Goal: Task Accomplishment & Management: Manage account settings

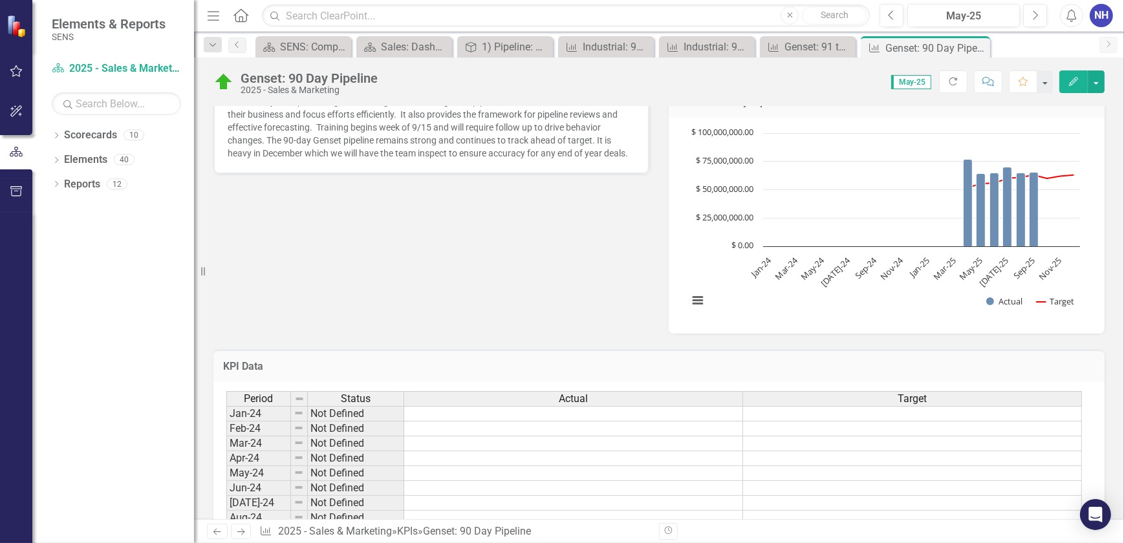
scroll to position [277, 0]
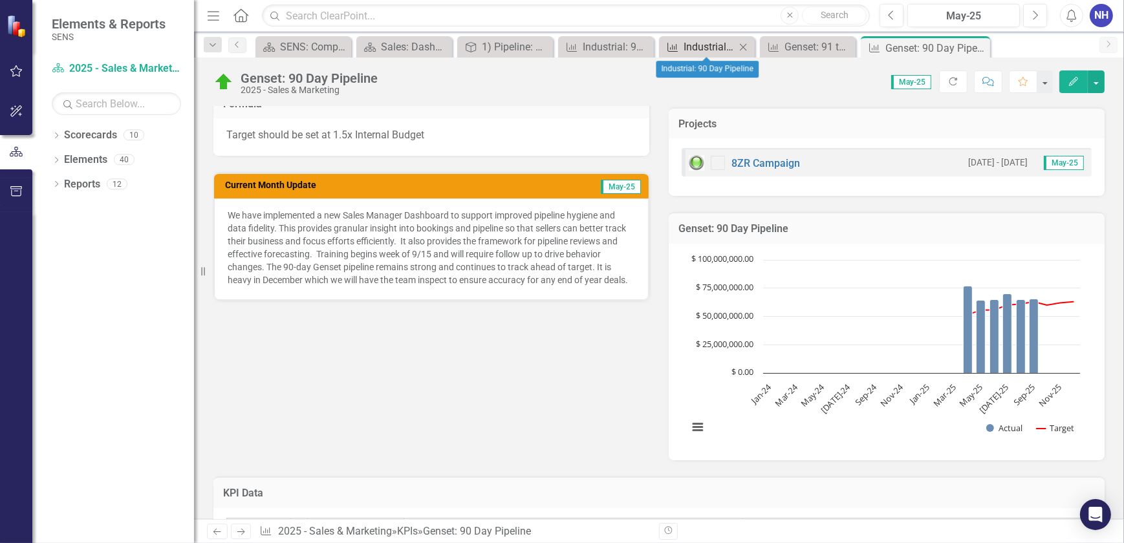
click at [689, 45] on div "Industrial: 90 Day Pipeline" at bounding box center [709, 47] width 52 height 16
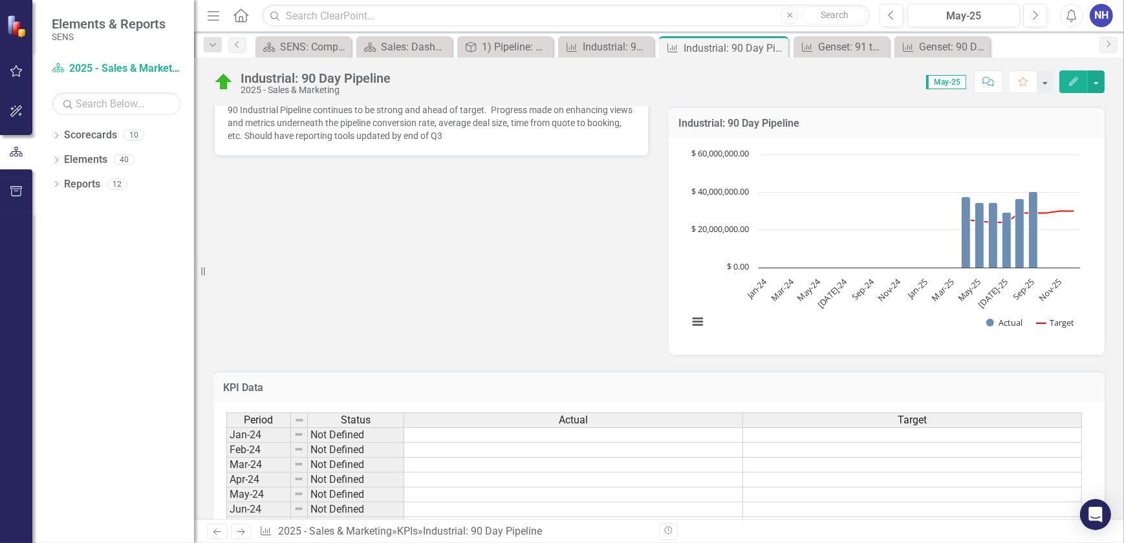
scroll to position [219, 0]
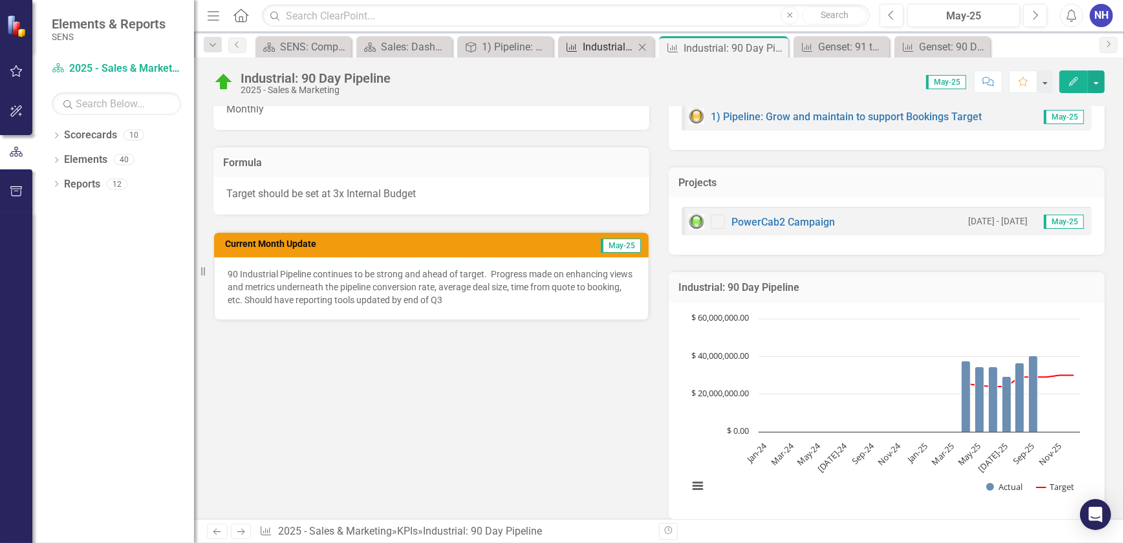
click at [609, 46] on div "Industrial: 91 to 180 day pipeline" at bounding box center [609, 47] width 52 height 16
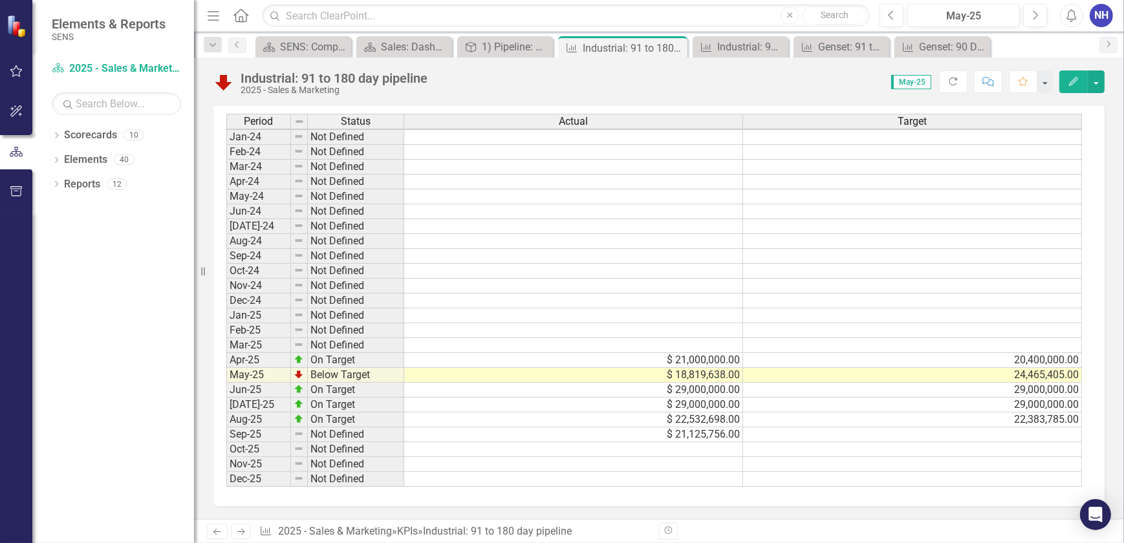
scroll to position [669, 0]
click at [1022, 427] on td at bounding box center [912, 434] width 339 height 15
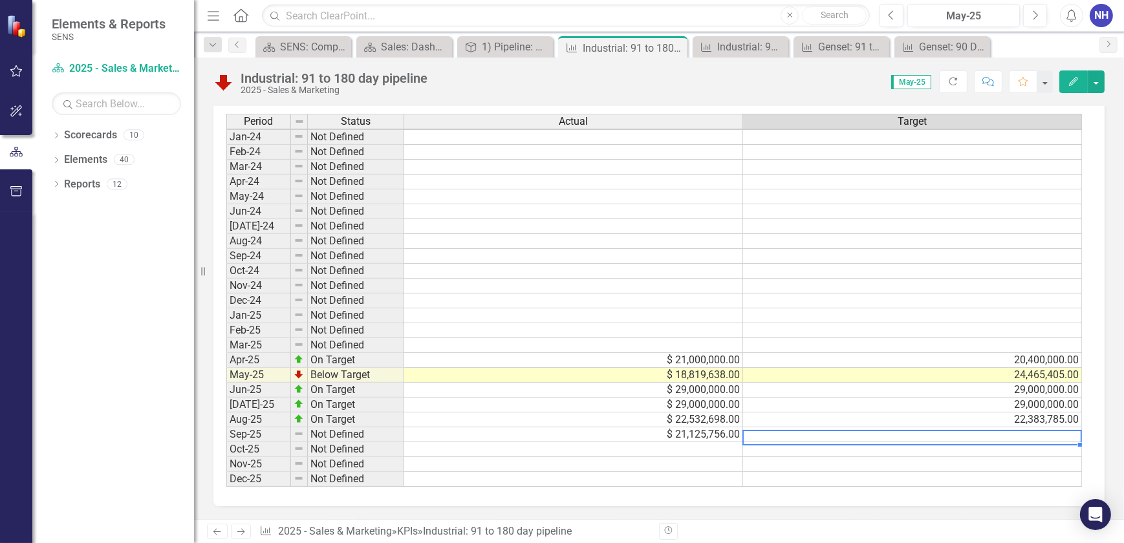
click at [704, 427] on td "$ 21,125,756.00" at bounding box center [573, 434] width 339 height 15
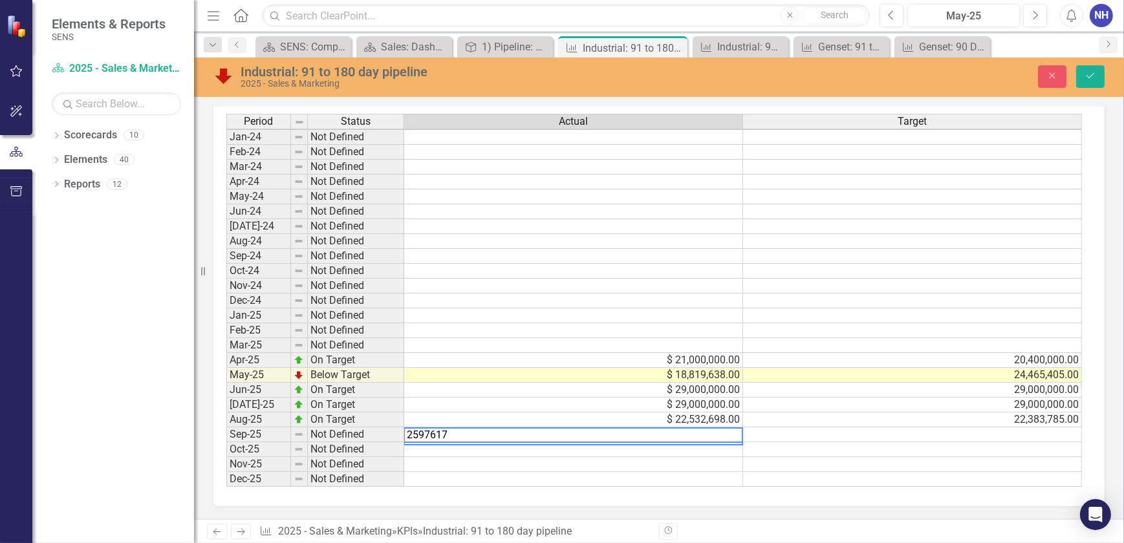
type textarea "25976172"
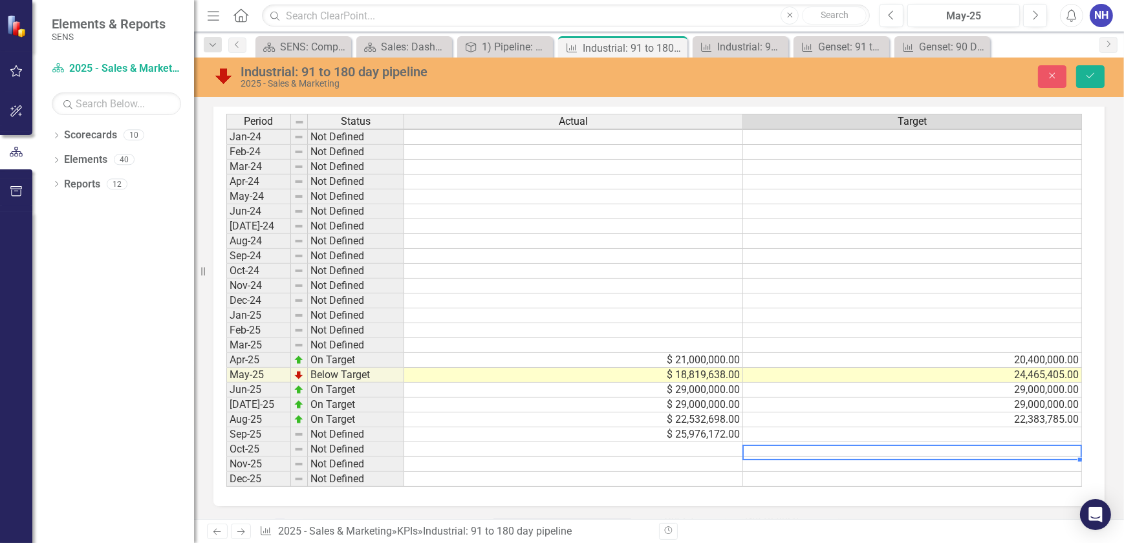
scroll to position [2, 9]
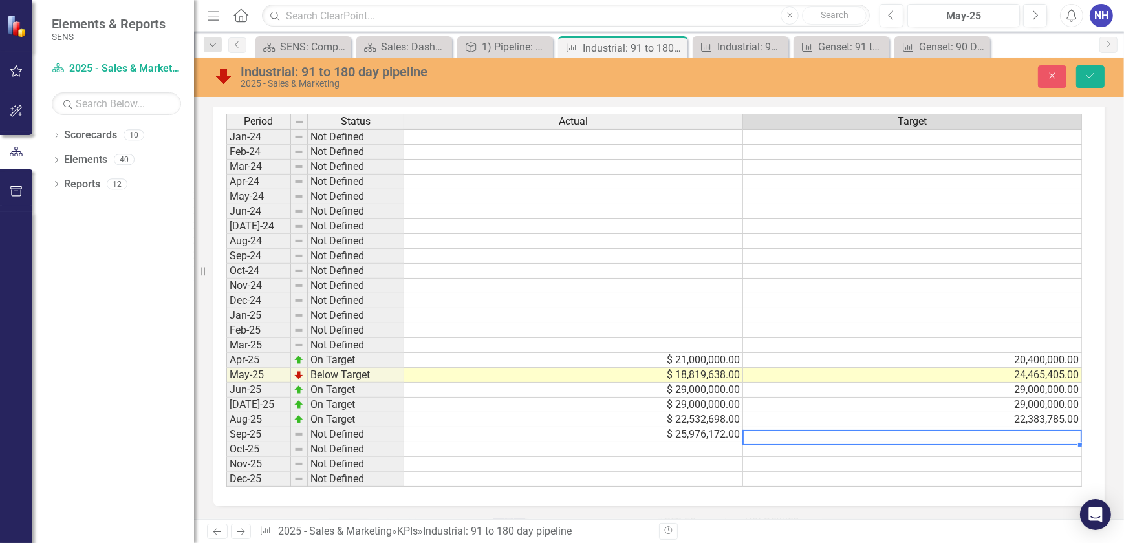
click at [1011, 427] on td at bounding box center [912, 434] width 339 height 15
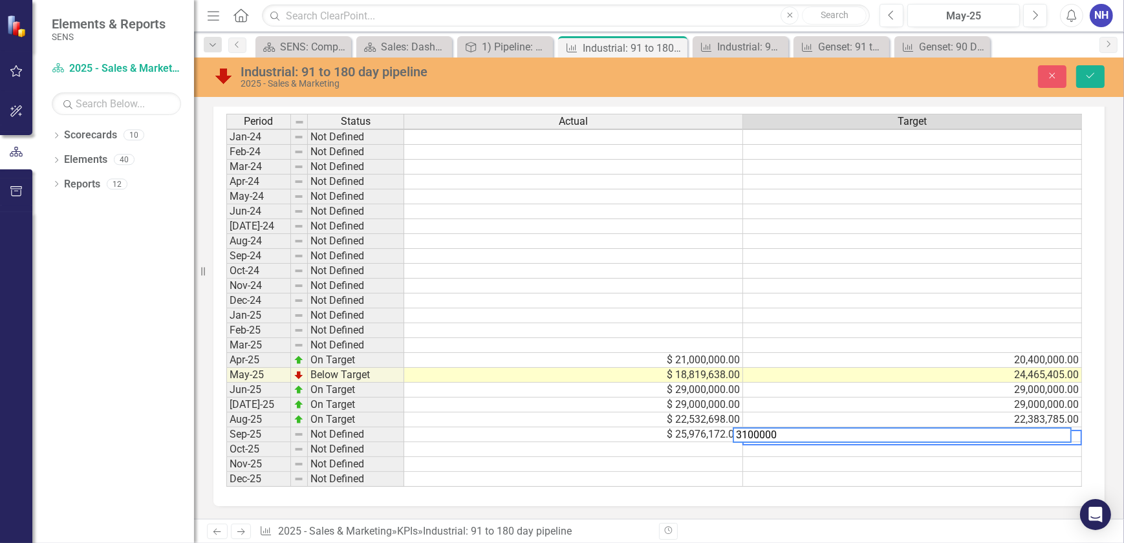
type textarea "31000000"
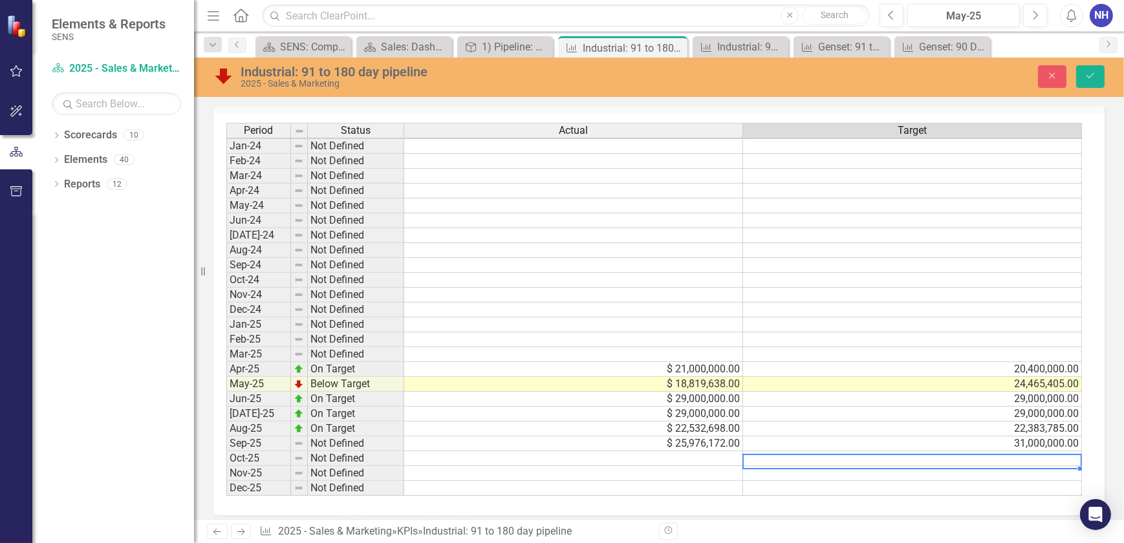
scroll to position [669, 0]
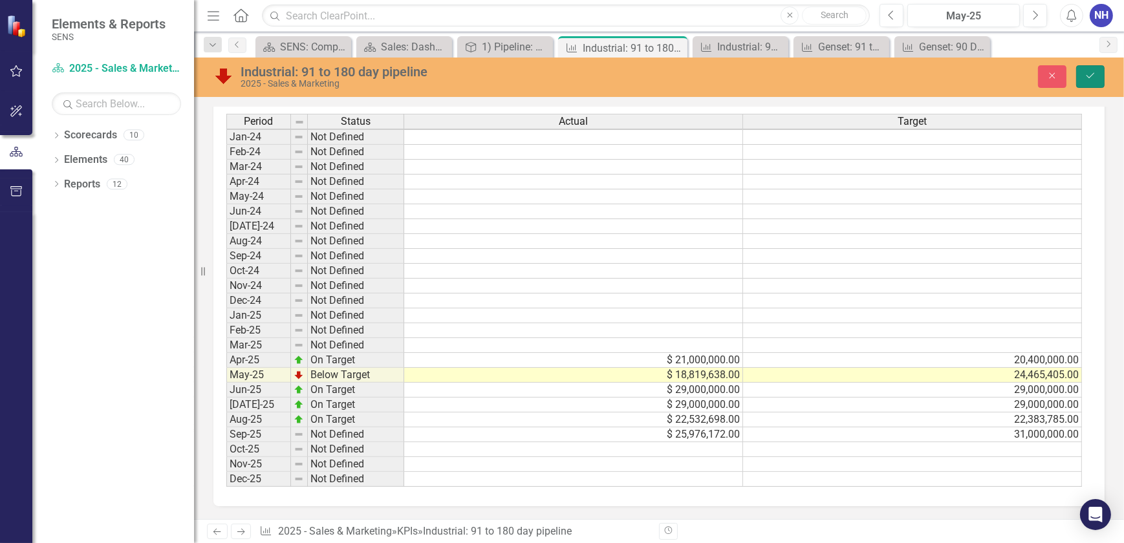
click at [1086, 74] on icon "Save" at bounding box center [1090, 75] width 12 height 9
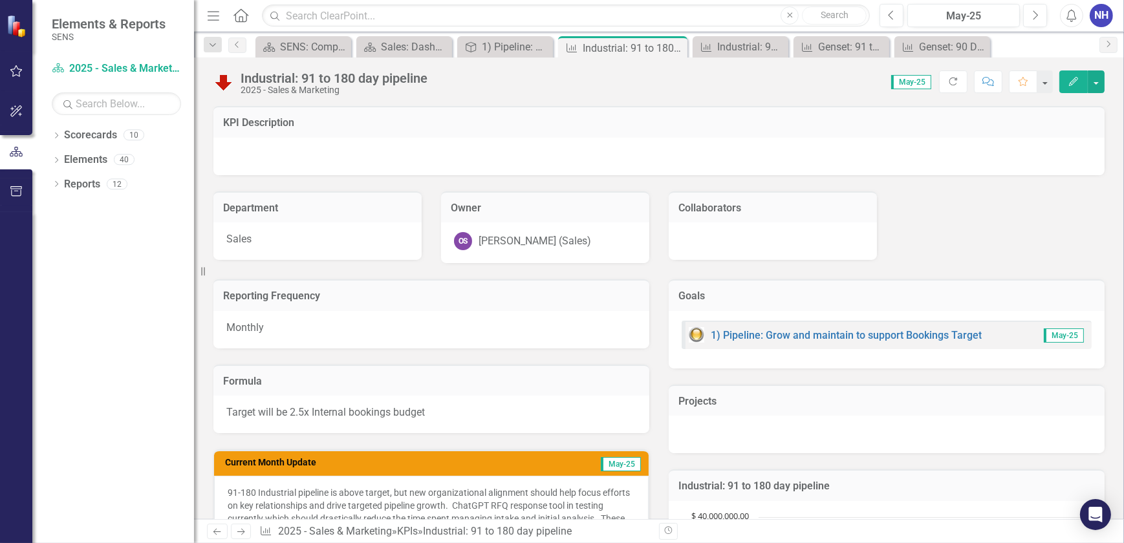
scroll to position [117, 0]
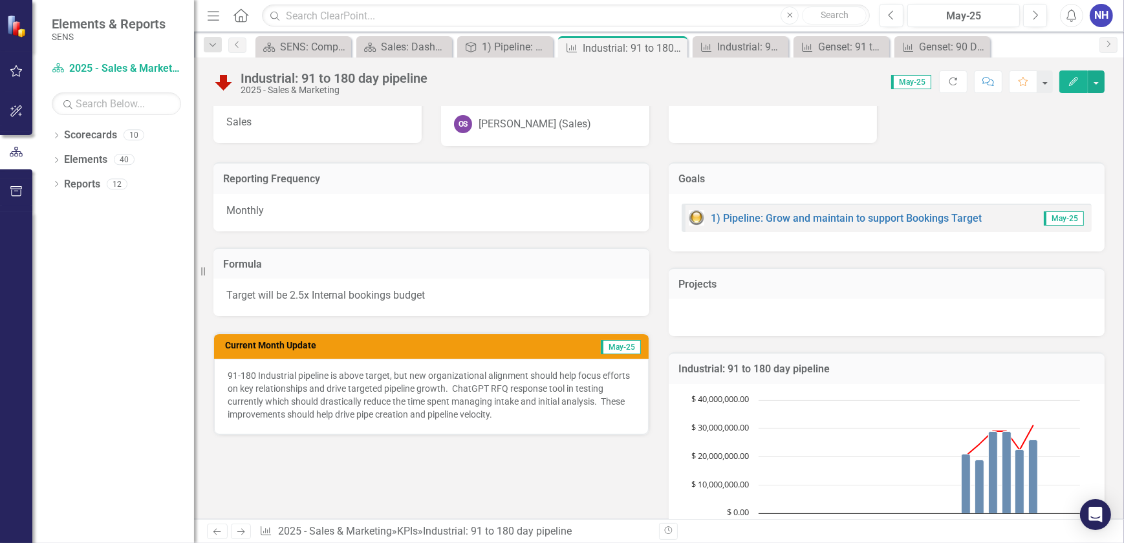
click at [363, 369] on p "91-180 Industrial pipeline is above target, but new organizational alignment sh…" at bounding box center [431, 395] width 407 height 52
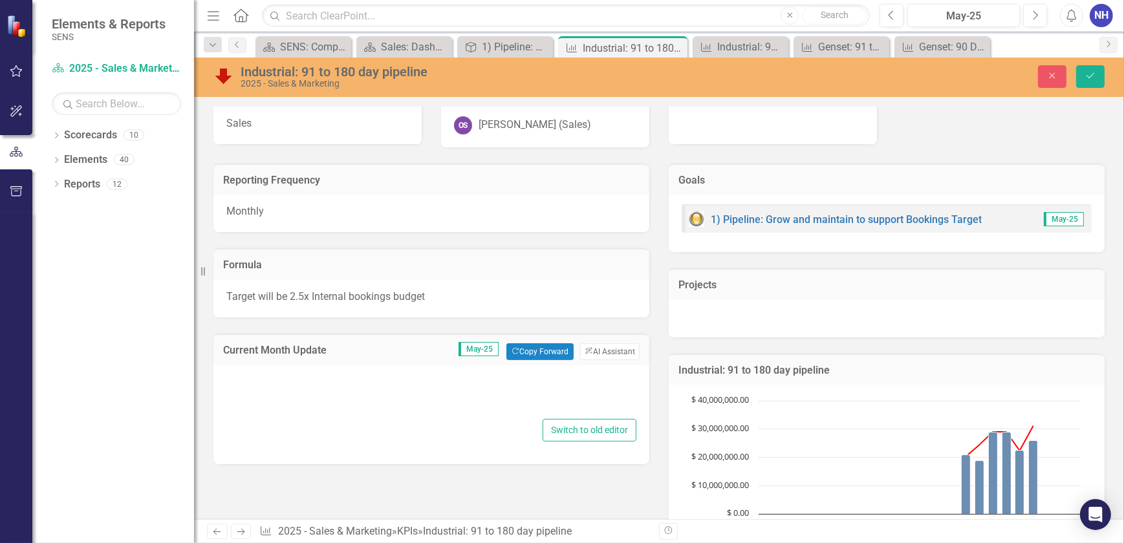
type textarea "<p>91-180 Industrial pipeline is above target, but new organizational alignment…"
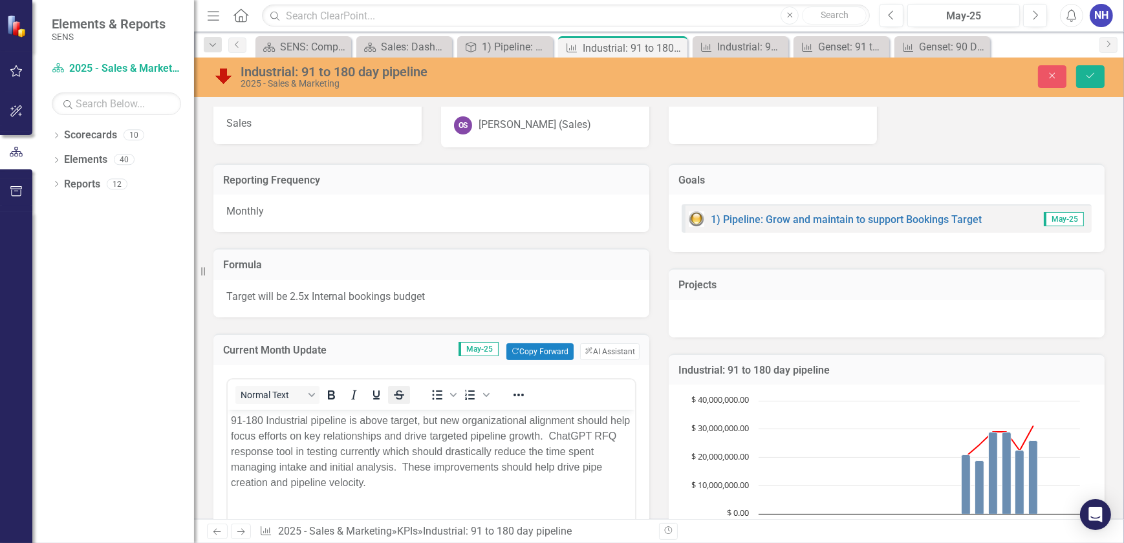
scroll to position [0, 0]
click at [367, 427] on p "91-180 Industrial pipeline is above target, but new organizational alignment sh…" at bounding box center [430, 452] width 401 height 78
click at [375, 420] on p "91-180 Industrial pipeline is above target, but new organizational alignment sh…" at bounding box center [430, 452] width 401 height 78
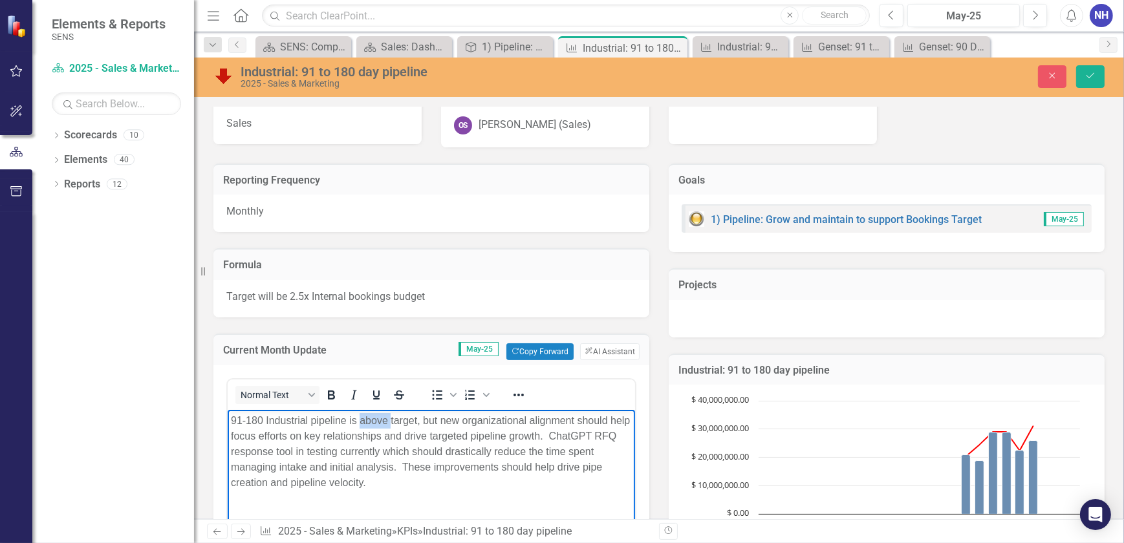
click at [375, 420] on p "91-180 Industrial pipeline is above target, but new organizational alignment sh…" at bounding box center [430, 452] width 401 height 78
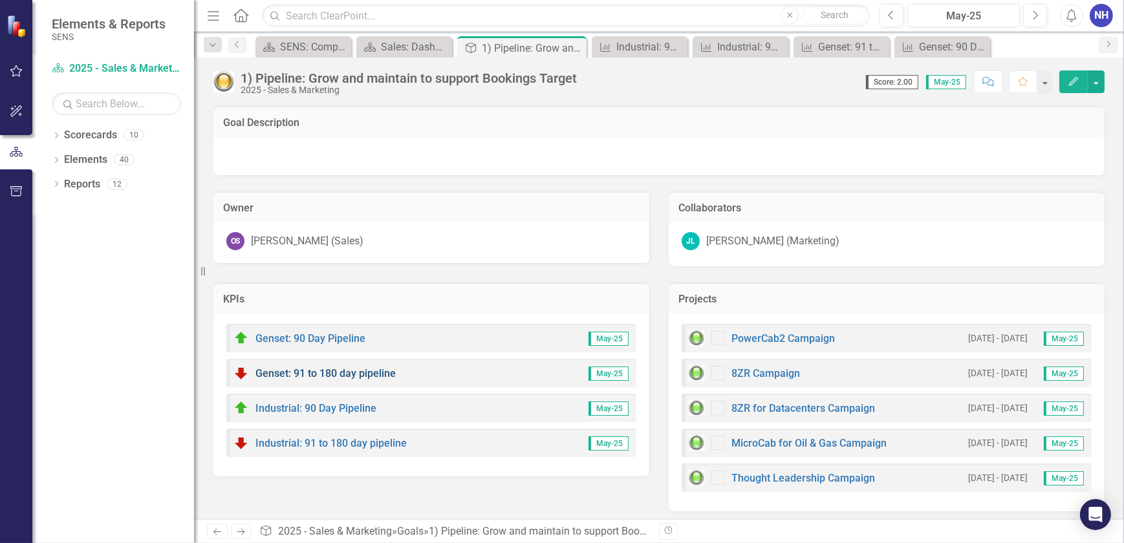
click at [347, 373] on link "Genset: 91 to 180 day pipeline" at bounding box center [325, 373] width 140 height 12
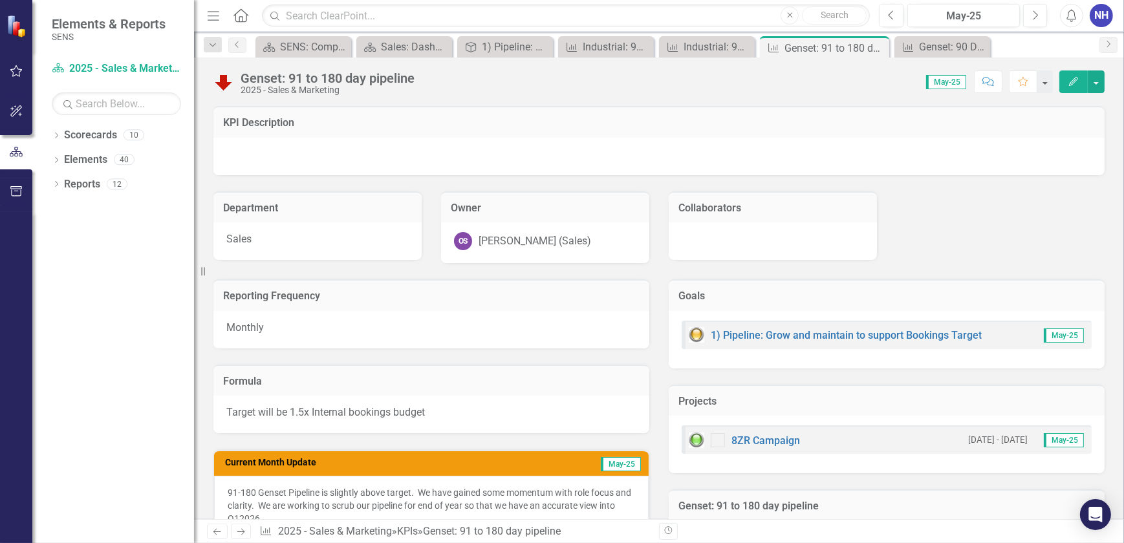
click at [223, 80] on img at bounding box center [223, 82] width 21 height 21
click at [489, 48] on div "1) Pipeline: Grow and maintain to support Bookings Target" at bounding box center [508, 47] width 52 height 16
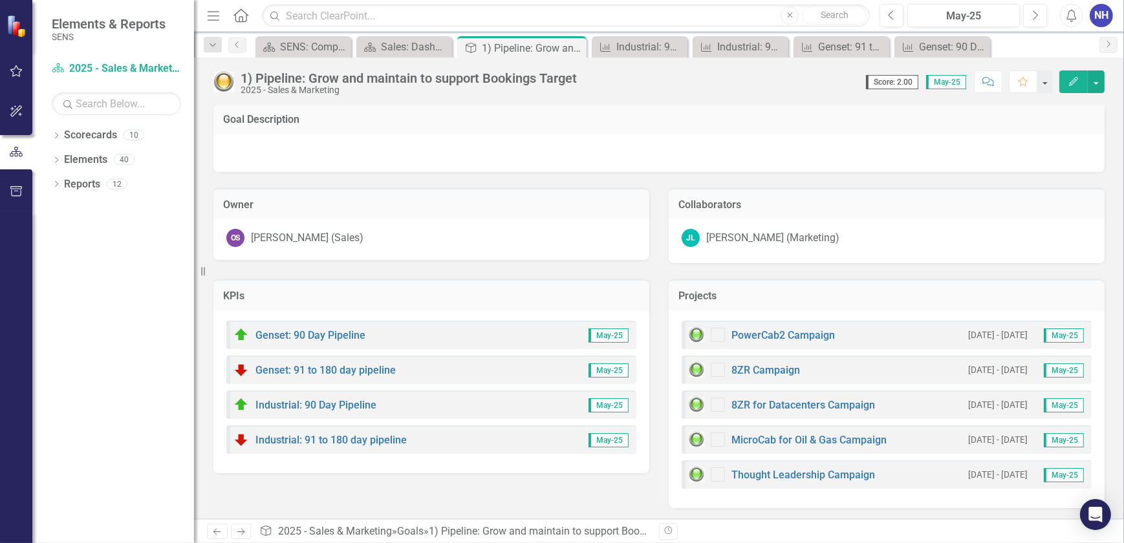
scroll to position [4, 0]
click at [405, 49] on div "Sales: Dashboard" at bounding box center [407, 47] width 52 height 16
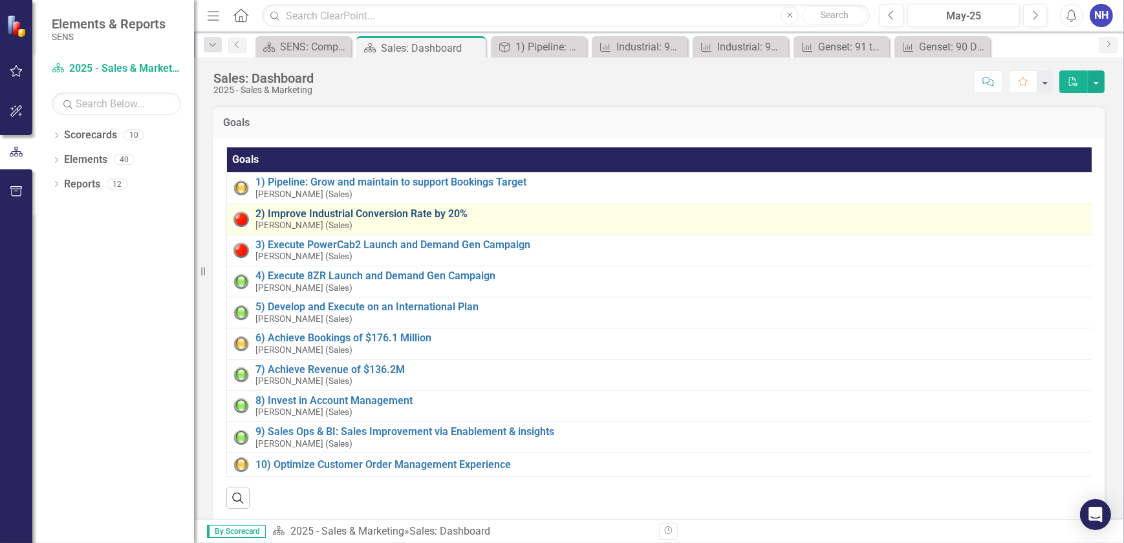
click at [392, 211] on link "2) Improve Industrial Conversion Rate by 20%" at bounding box center [674, 214] width 838 height 12
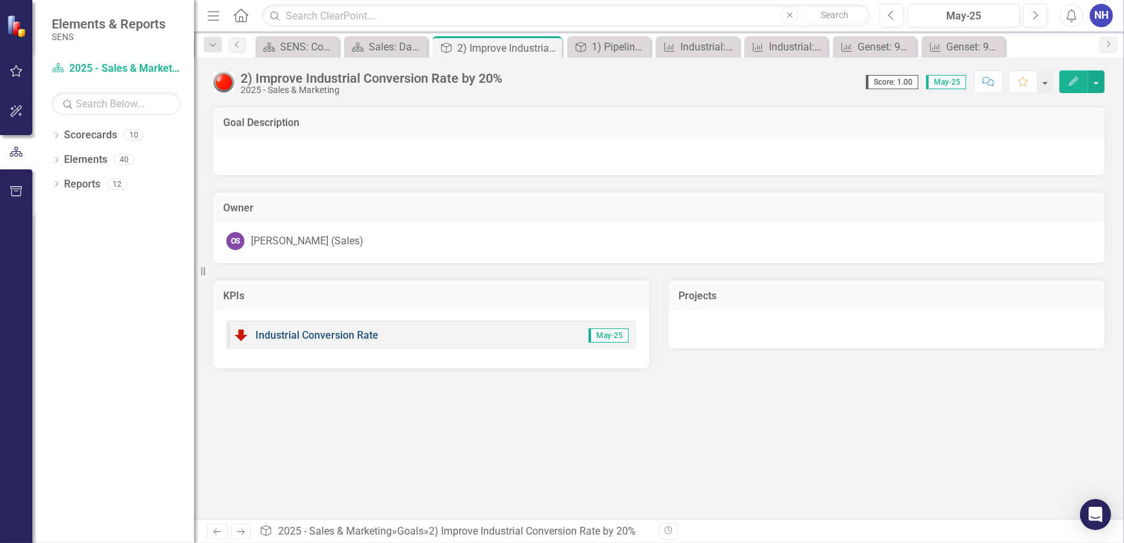
click at [330, 336] on link "Industrial Conversion Rate" at bounding box center [316, 335] width 123 height 12
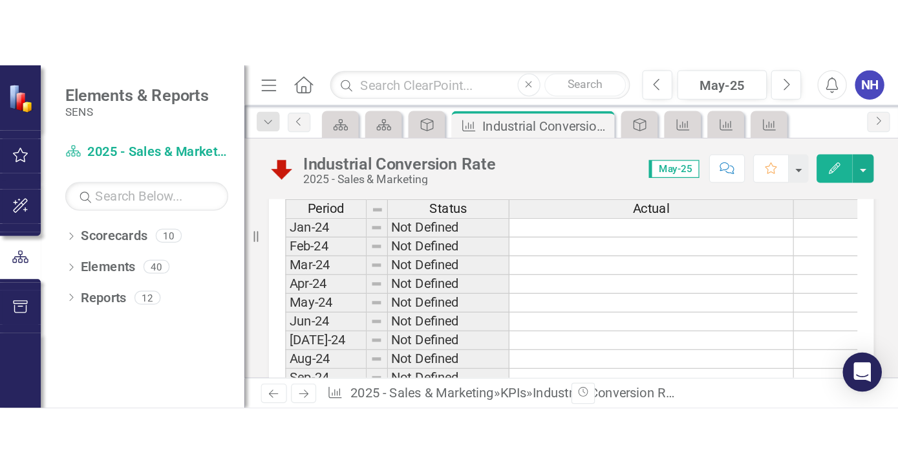
scroll to position [689, 0]
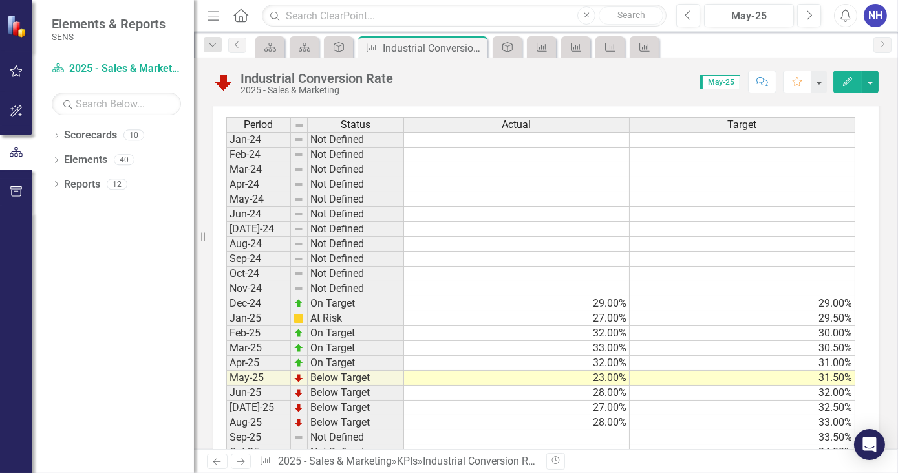
click at [608, 430] on td at bounding box center [517, 437] width 226 height 15
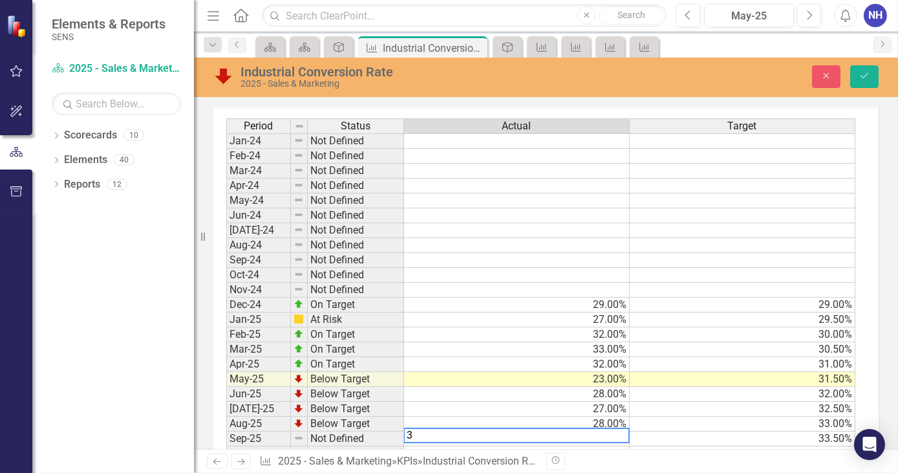
type textarea "33"
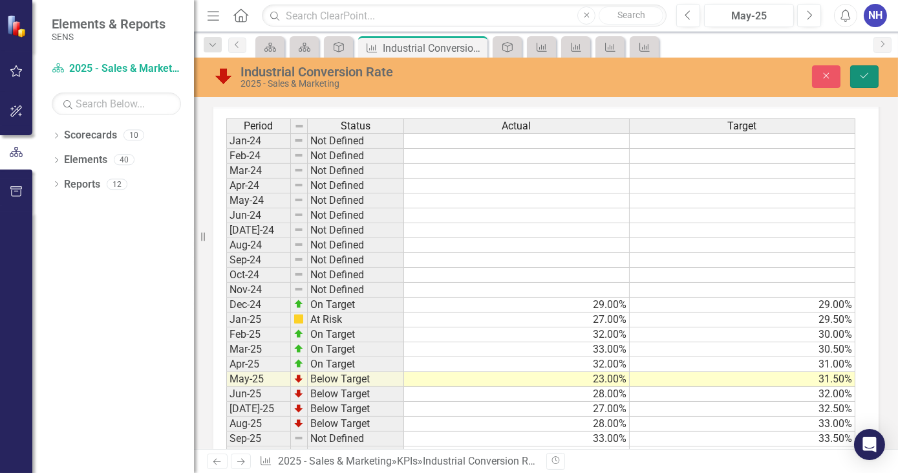
click at [866, 80] on icon "Save" at bounding box center [865, 75] width 12 height 9
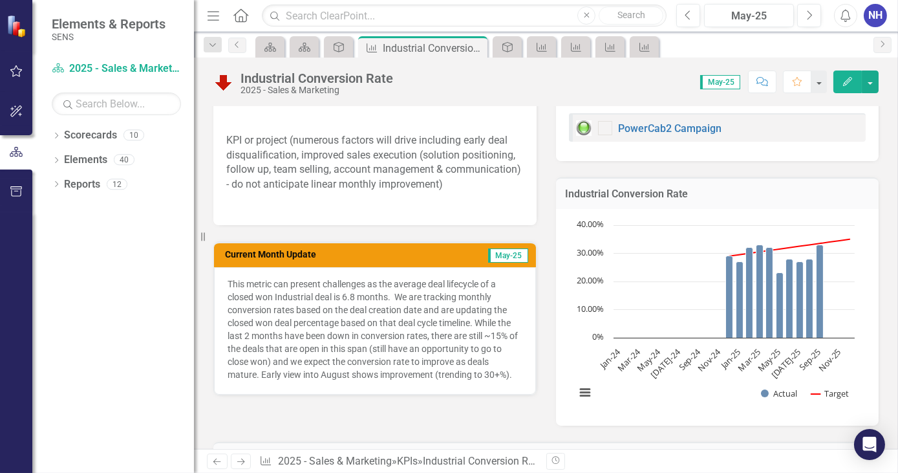
scroll to position [352, 0]
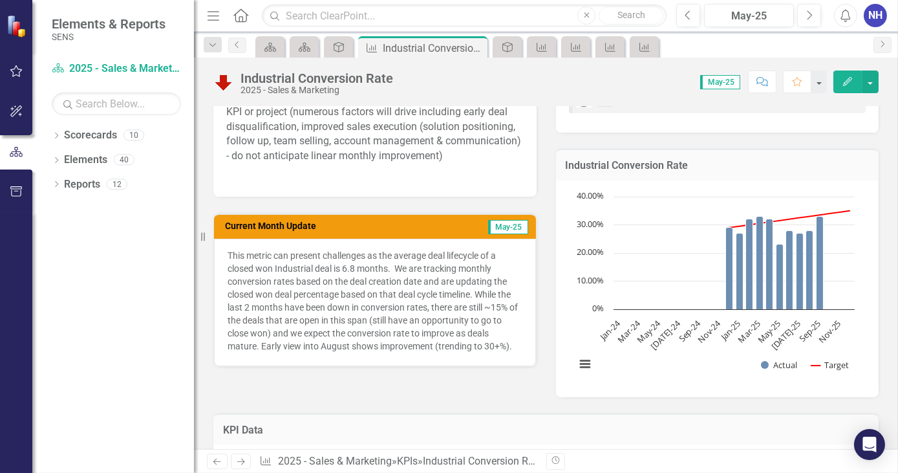
click at [488, 352] on p "This metric can present challenges as the average deal lifecycle of a closed wo…" at bounding box center [375, 300] width 295 height 103
click at [489, 352] on p "This metric can present challenges as the average deal lifecycle of a closed wo…" at bounding box center [375, 300] width 295 height 103
click at [510, 350] on p "This metric can present challenges as the average deal lifecycle of a closed wo…" at bounding box center [375, 300] width 295 height 103
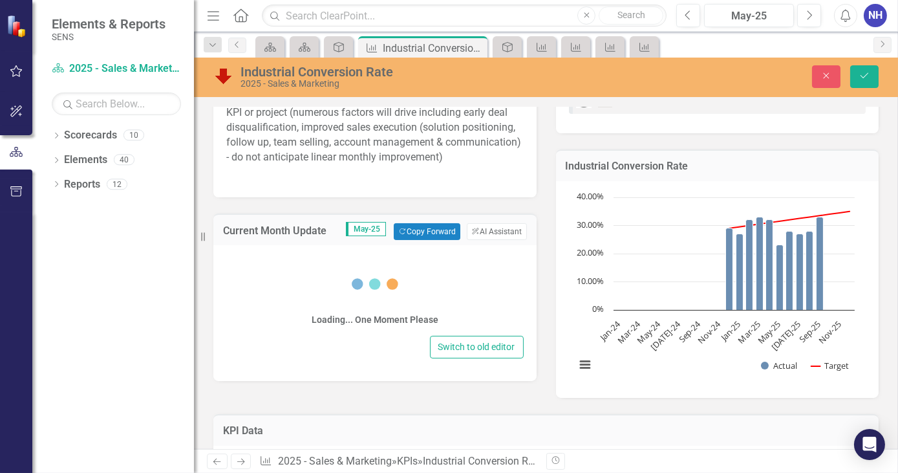
click at [510, 350] on button "Switch to old editor" at bounding box center [477, 347] width 94 height 23
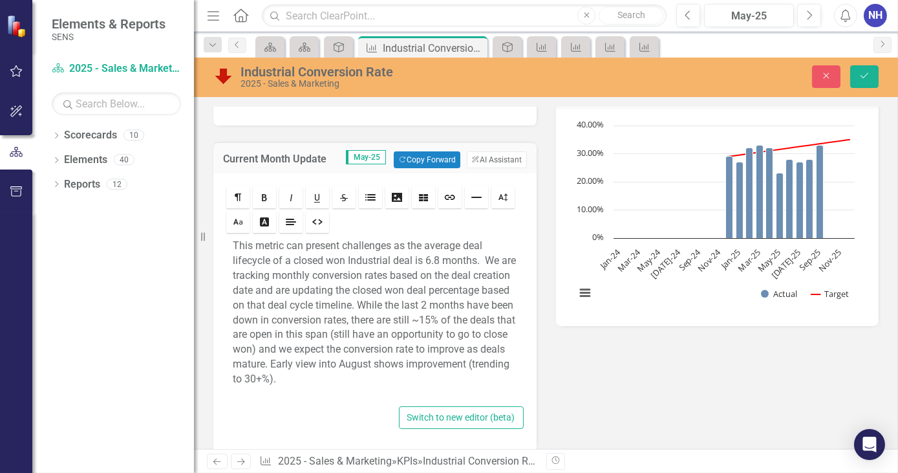
scroll to position [299, 0]
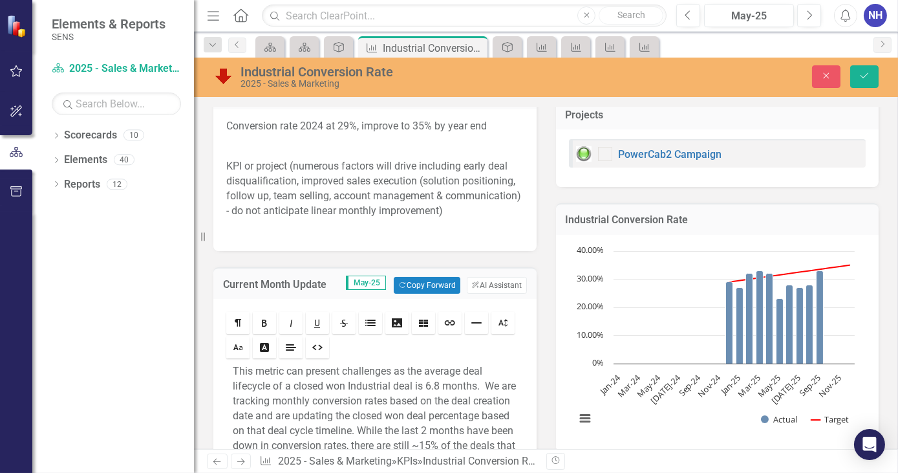
click at [361, 386] on p "This metric can present challenges as the average deal lifecycle of a closed wo…" at bounding box center [375, 437] width 284 height 147
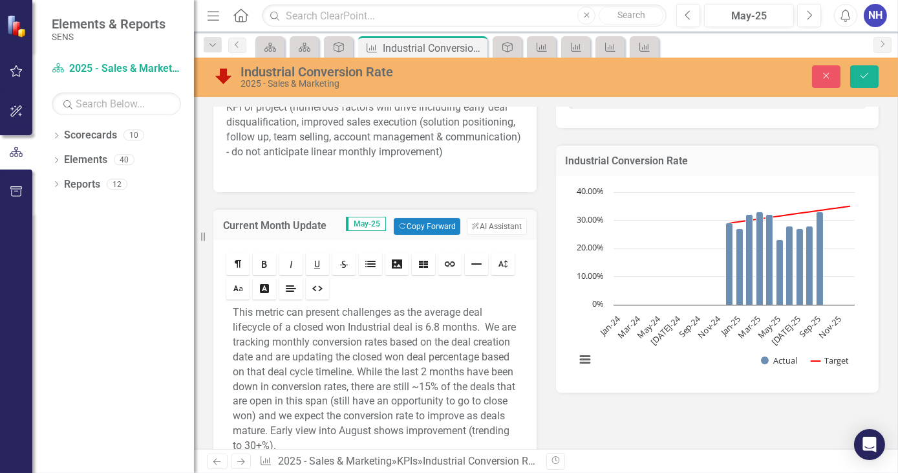
scroll to position [416, 0]
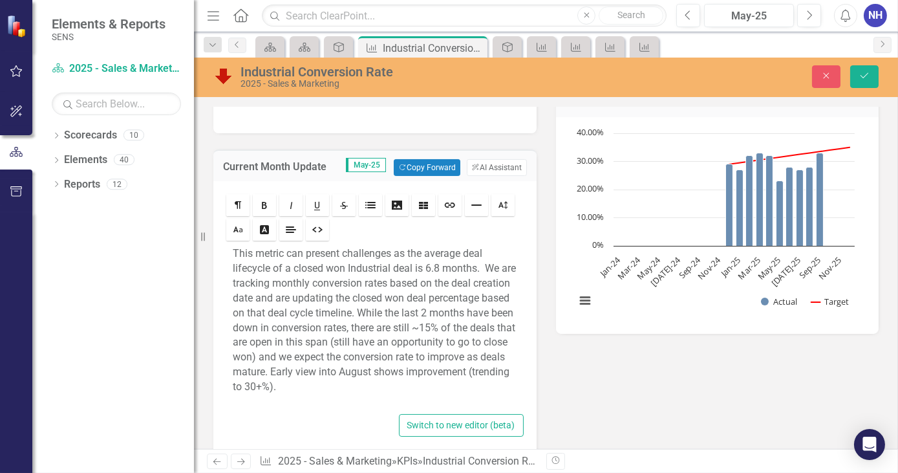
click at [363, 339] on p "This metric can present challenges as the average deal lifecycle of a closed wo…" at bounding box center [375, 319] width 284 height 147
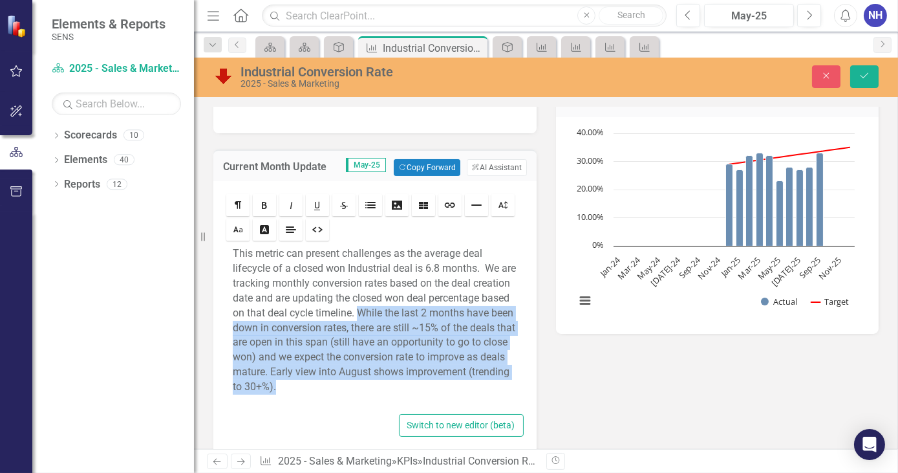
drag, startPoint x: 444, startPoint y: 311, endPoint x: 498, endPoint y: 387, distance: 93.1
click at [498, 387] on p "This metric can present challenges as the average deal lifecycle of a closed wo…" at bounding box center [375, 319] width 284 height 147
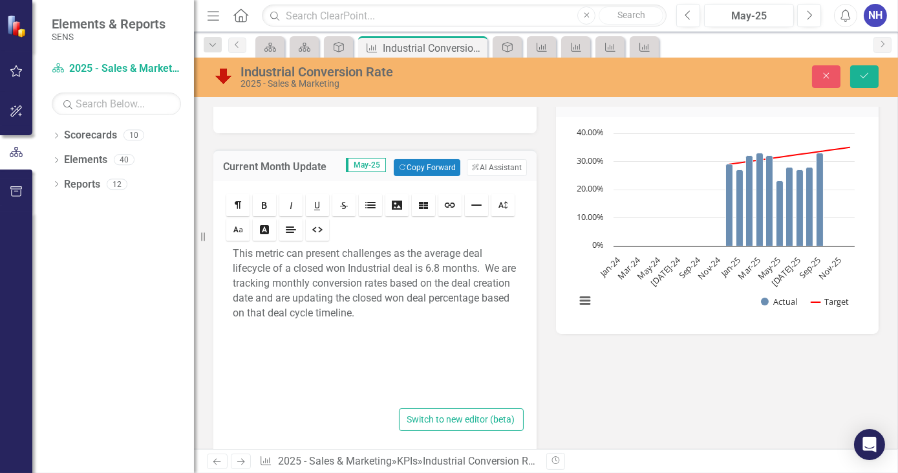
click at [233, 251] on p "This metric can present challenges as the average deal lifecycle of a closed wo…" at bounding box center [375, 283] width 284 height 74
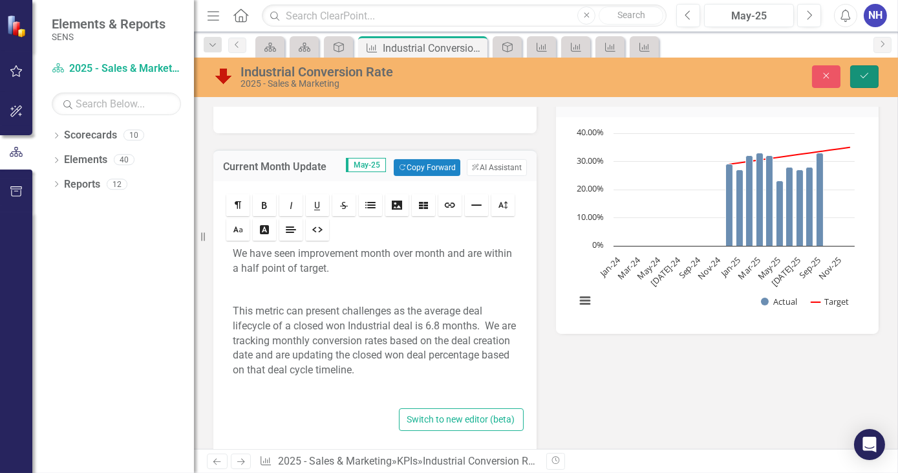
click at [866, 81] on button "Save" at bounding box center [864, 76] width 28 height 23
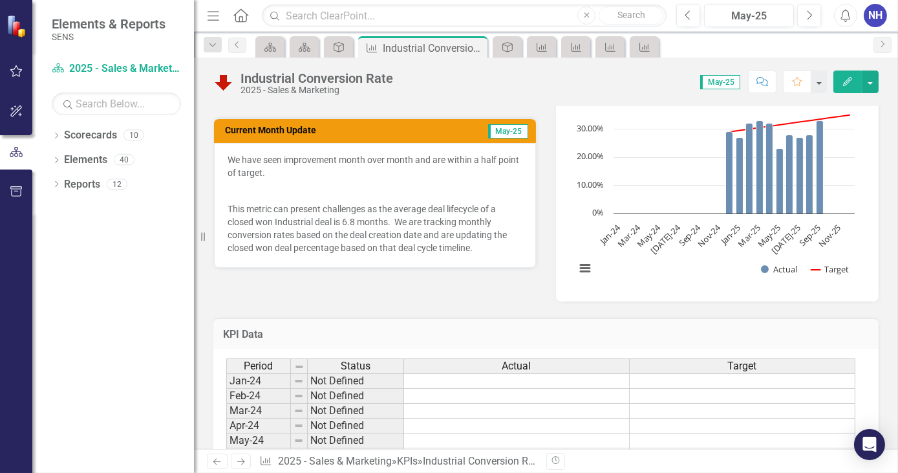
scroll to position [395, 0]
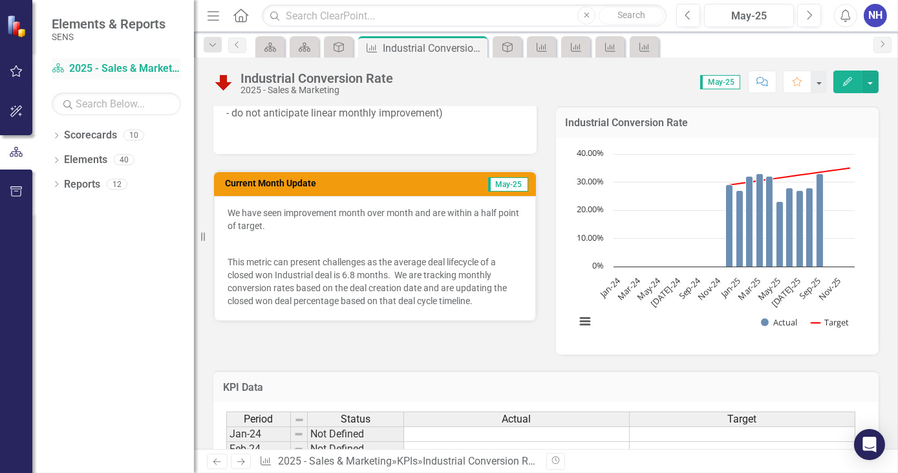
click at [132, 69] on link "Scorecard 2025 - Sales & Marketing" at bounding box center [116, 68] width 129 height 15
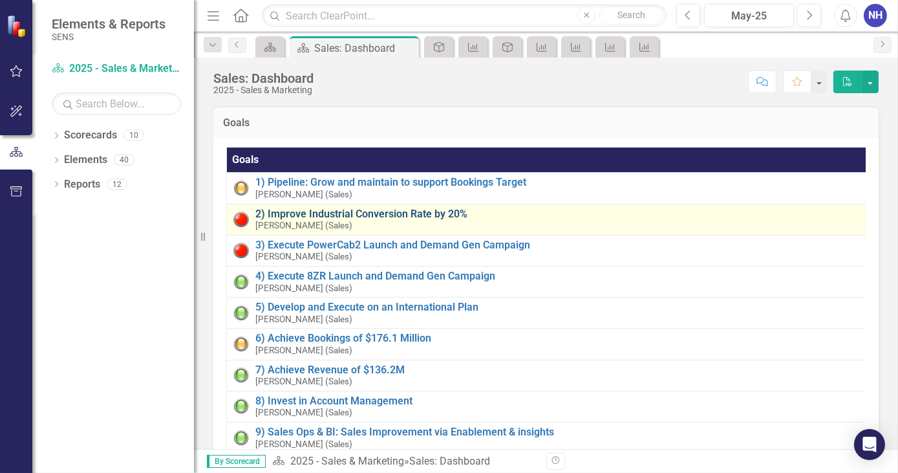
click at [378, 213] on link "2) Improve Industrial Conversion Rate by 20%" at bounding box center [560, 214] width 610 height 12
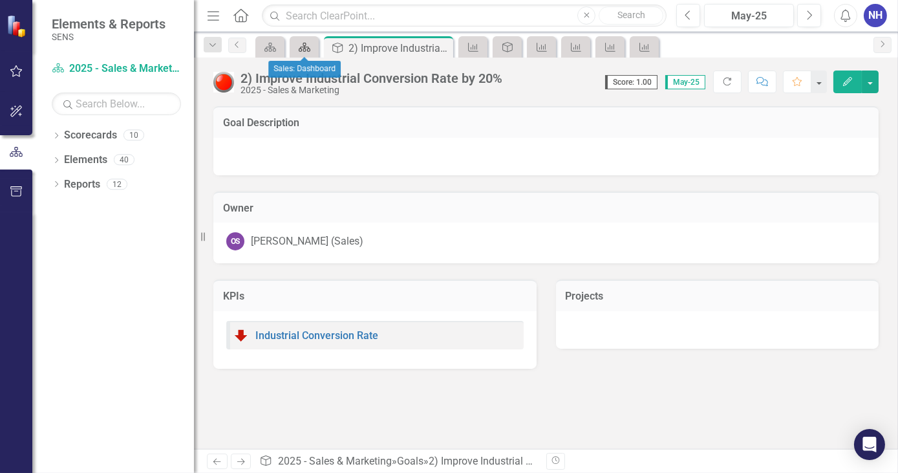
click at [307, 47] on icon "Scorecard" at bounding box center [304, 47] width 13 height 10
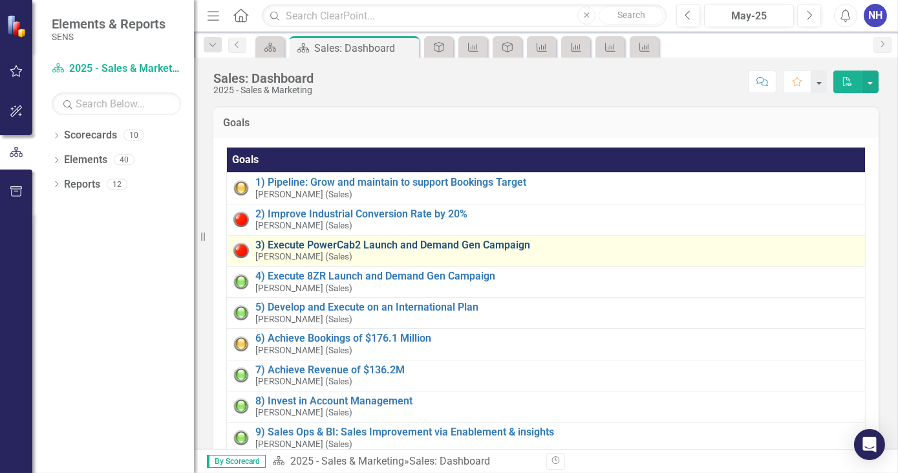
click at [336, 241] on link "3) Execute PowerCab2 Launch and Demand Gen Campaign" at bounding box center [556, 245] width 603 height 12
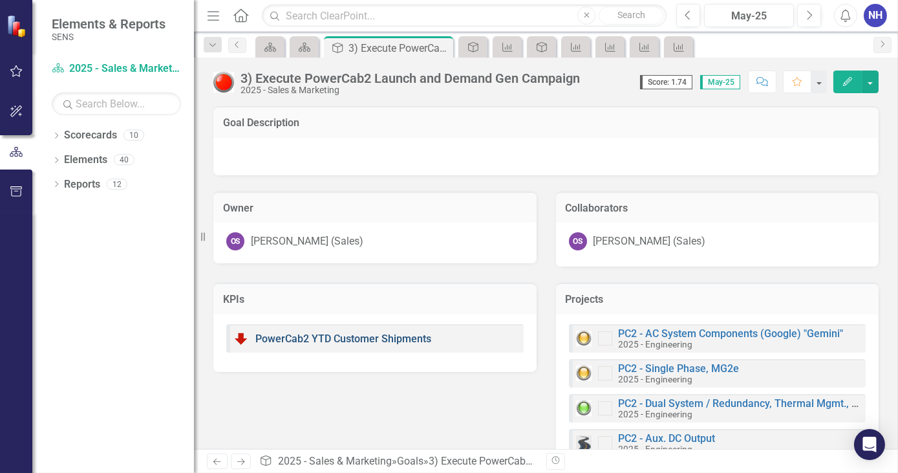
click at [389, 341] on link "PowerCab2 YTD Customer Shipments" at bounding box center [343, 338] width 176 height 12
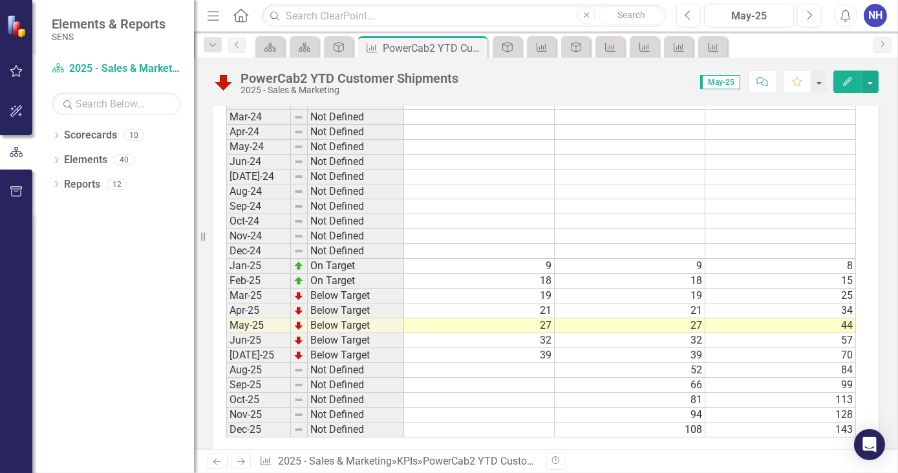
scroll to position [764, 0]
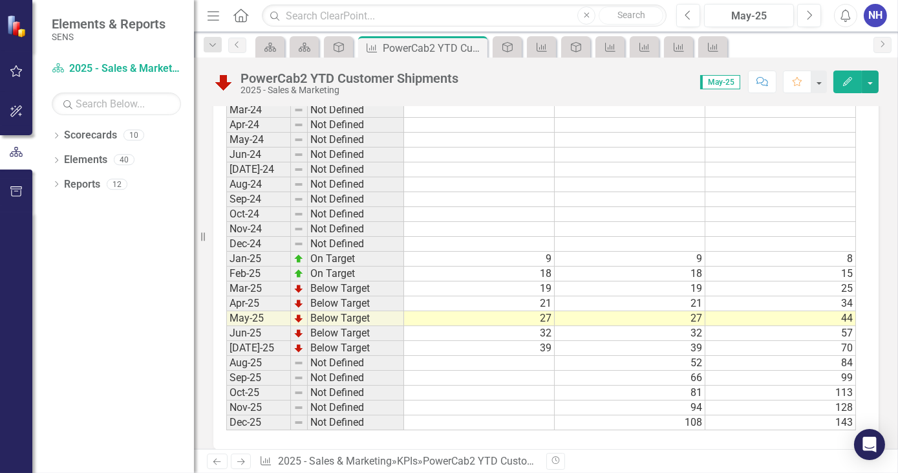
click at [535, 356] on td at bounding box center [479, 363] width 151 height 15
click at [541, 359] on td at bounding box center [479, 363] width 151 height 15
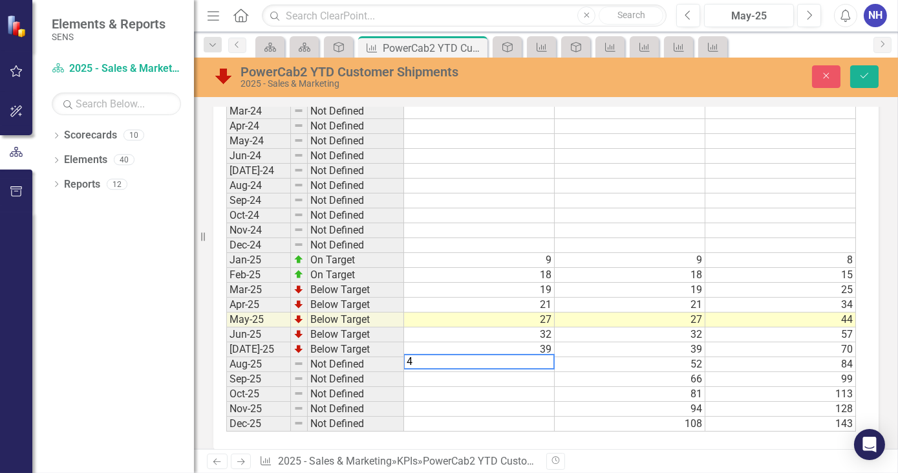
type textarea "41"
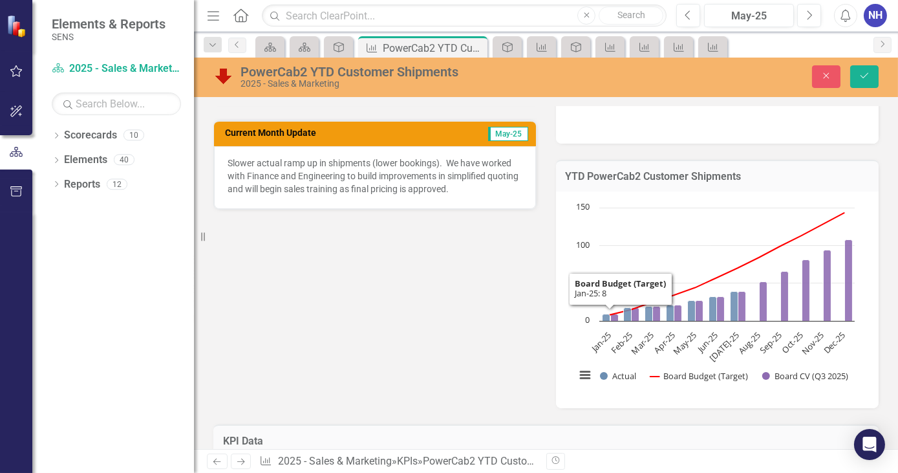
scroll to position [235, 0]
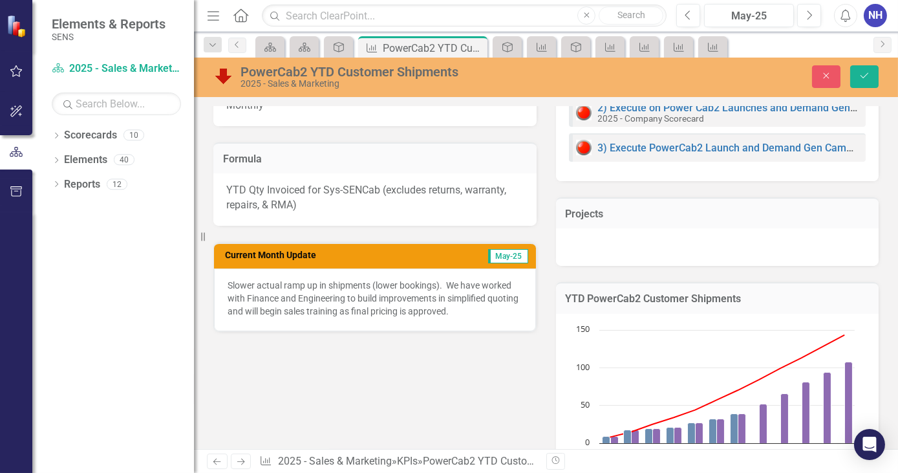
click at [277, 316] on div "Slower actual ramp up in shipments (lower bookings). We have worked with Financ…" at bounding box center [375, 299] width 322 height 63
click at [331, 301] on p "Slower actual ramp up in shipments (lower bookings). We have worked with Financ…" at bounding box center [375, 298] width 295 height 39
click at [394, 283] on p "Slower actual ramp up in shipments (lower bookings). We have worked with Financ…" at bounding box center [375, 298] width 295 height 39
click at [391, 283] on p "Slower actual ramp up in shipments (lower bookings). We have worked with Financ…" at bounding box center [375, 298] width 295 height 39
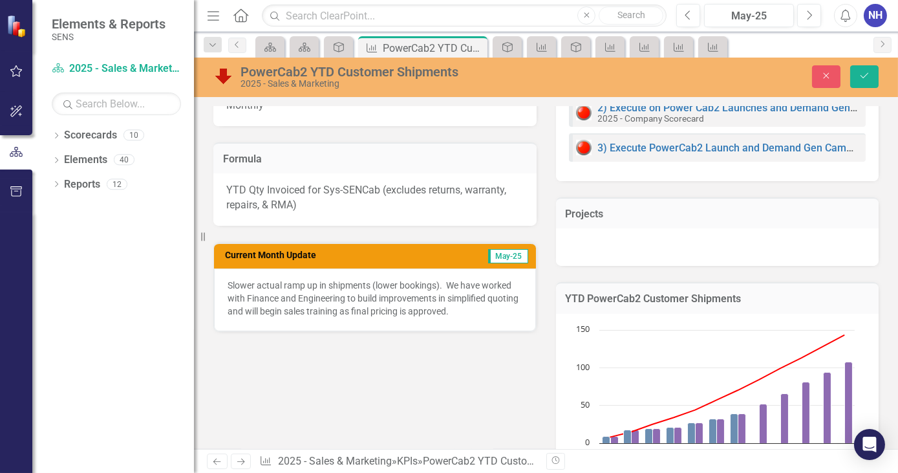
click at [391, 283] on p "Slower actual ramp up in shipments (lower bookings). We have worked with Financ…" at bounding box center [375, 298] width 295 height 39
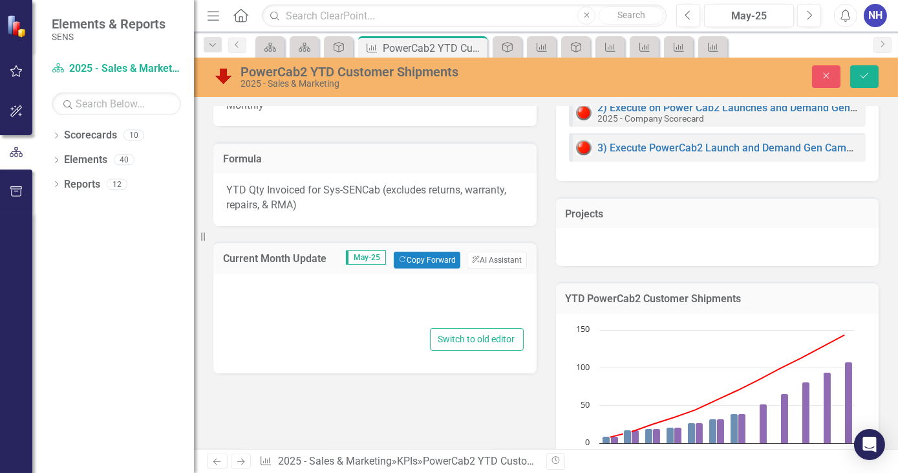
type textarea "<p>Slower actual ramp up in shipments (lower bookings).&nbsp; We have worked wi…"
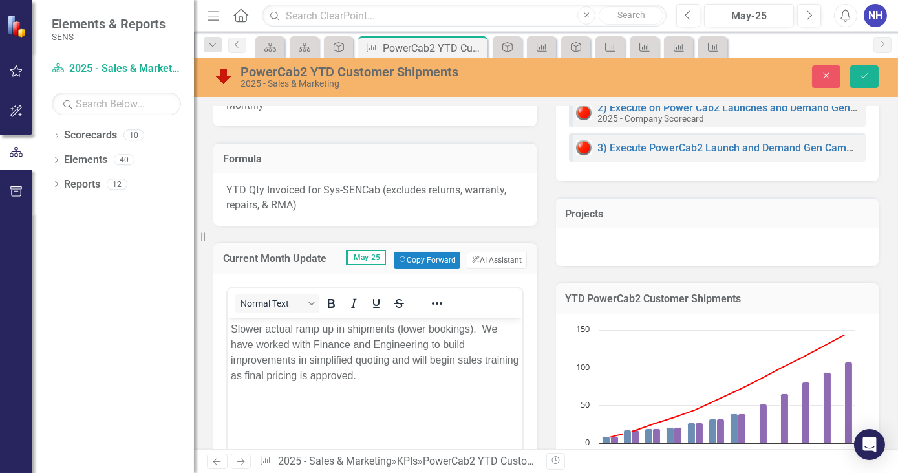
scroll to position [0, 0]
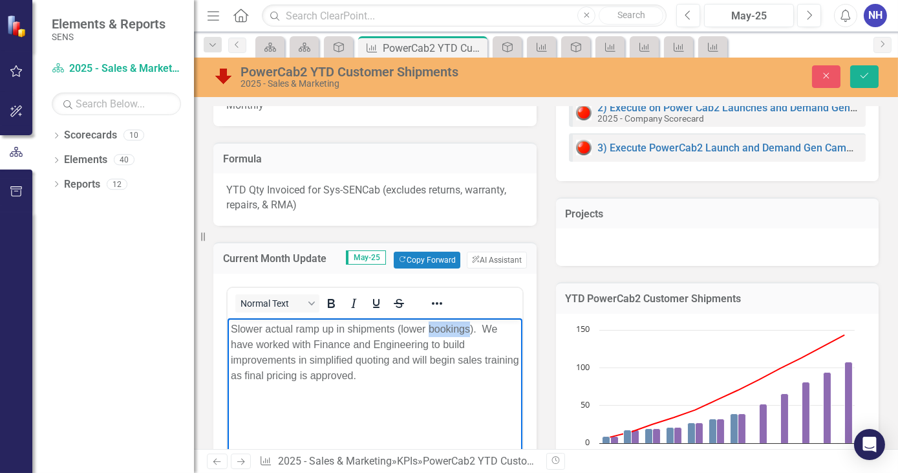
drag, startPoint x: 429, startPoint y: 329, endPoint x: 467, endPoint y: 329, distance: 38.1
click at [467, 329] on p "Slower actual ramp up in shipments (lower bookings). We have worked with Financ…" at bounding box center [374, 352] width 288 height 62
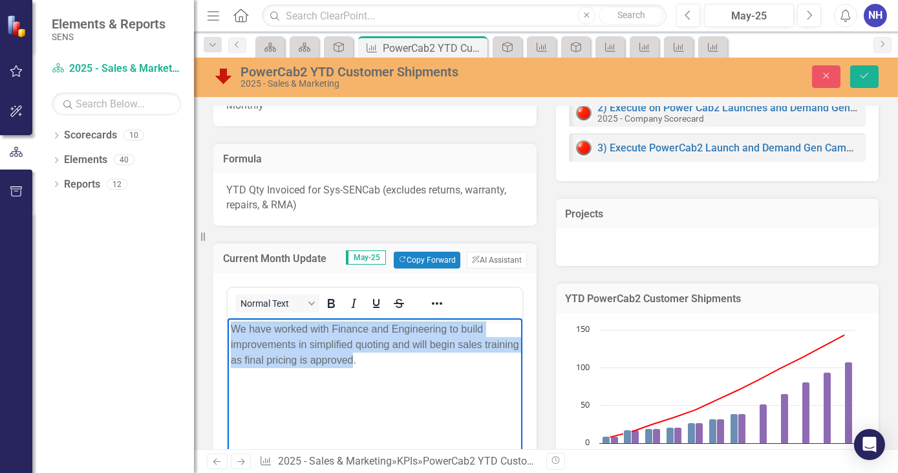
drag, startPoint x: 388, startPoint y: 358, endPoint x: 452, endPoint y: 647, distance: 296.0
click at [227, 332] on html "We have worked with Finance and Engineering to build improvements in simplified…" at bounding box center [374, 415] width 295 height 194
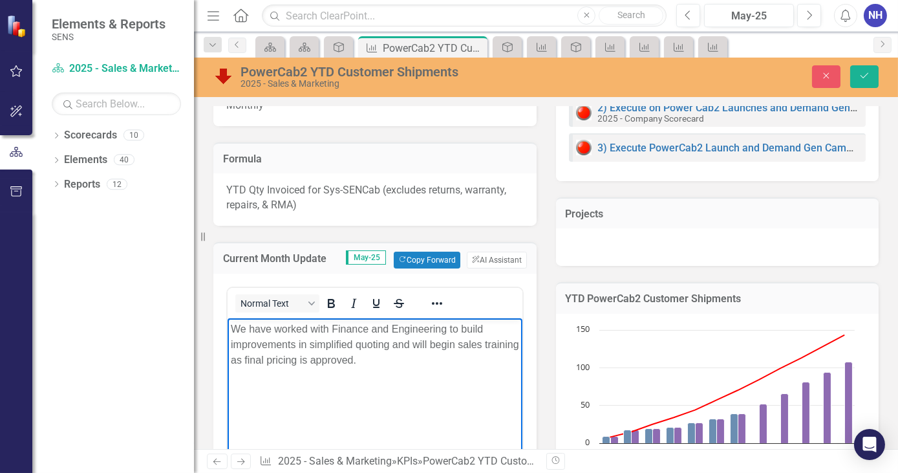
click at [427, 369] on body "We have worked with Finance and Engineering to build improvements in simplified…" at bounding box center [374, 415] width 295 height 194
click at [392, 360] on p "We have worked with Finance and Engineering to build improvements in simplified…" at bounding box center [374, 344] width 288 height 47
drag, startPoint x: 389, startPoint y: 359, endPoint x: 281, endPoint y: 361, distance: 108.6
click at [281, 361] on p "We have worked with Finance and Engineering to build improvements in simplified…" at bounding box center [374, 344] width 288 height 47
click at [330, 362] on p "We have worked with Finance and Engineering to build improvements in simplified…" at bounding box center [374, 344] width 288 height 47
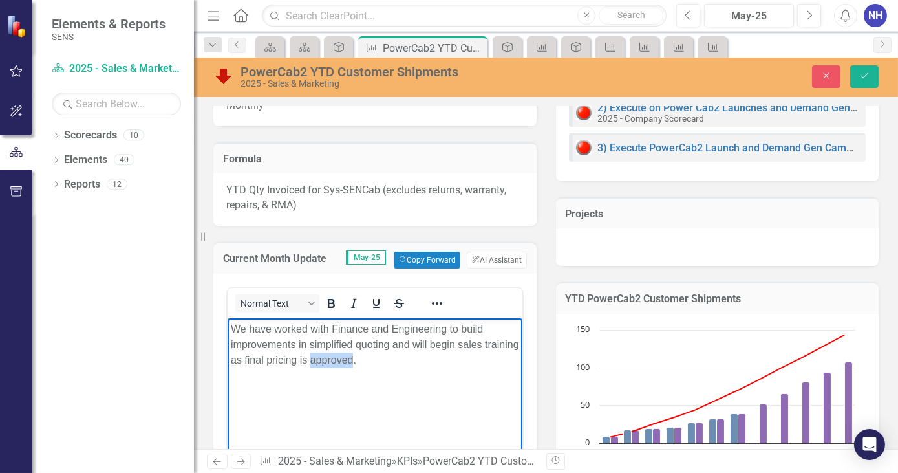
drag, startPoint x: 347, startPoint y: 359, endPoint x: 389, endPoint y: 359, distance: 42.0
click at [389, 359] on p "We have worked with Finance and Engineering to build improvements in simplified…" at bounding box center [374, 344] width 288 height 47
click at [278, 379] on body "We have worked with Finance and Engineering to build improvements in simplified…" at bounding box center [374, 415] width 295 height 194
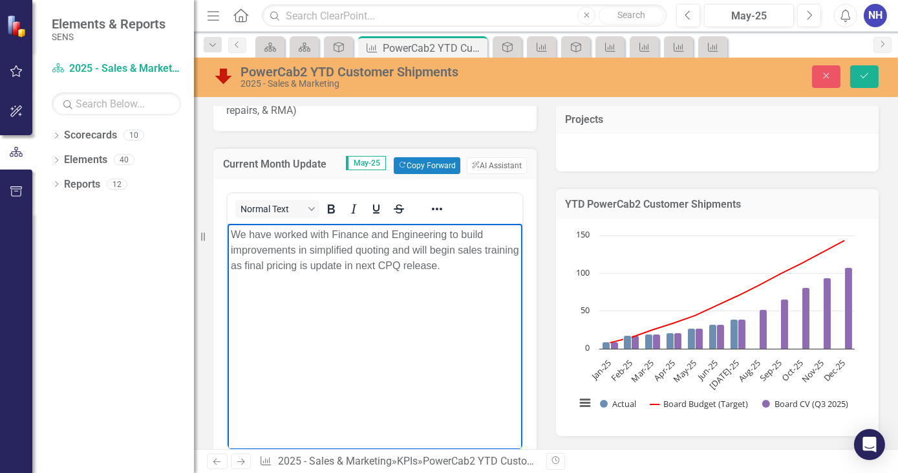
scroll to position [235, 0]
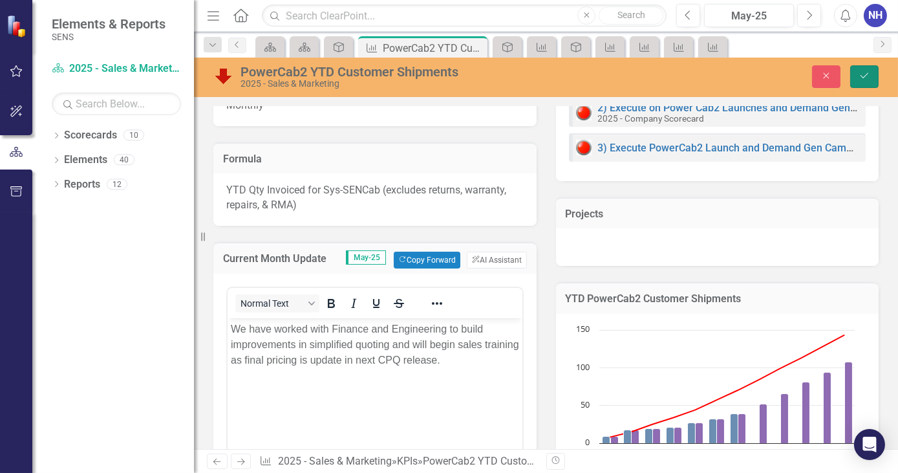
click at [864, 72] on icon "Save" at bounding box center [865, 75] width 12 height 9
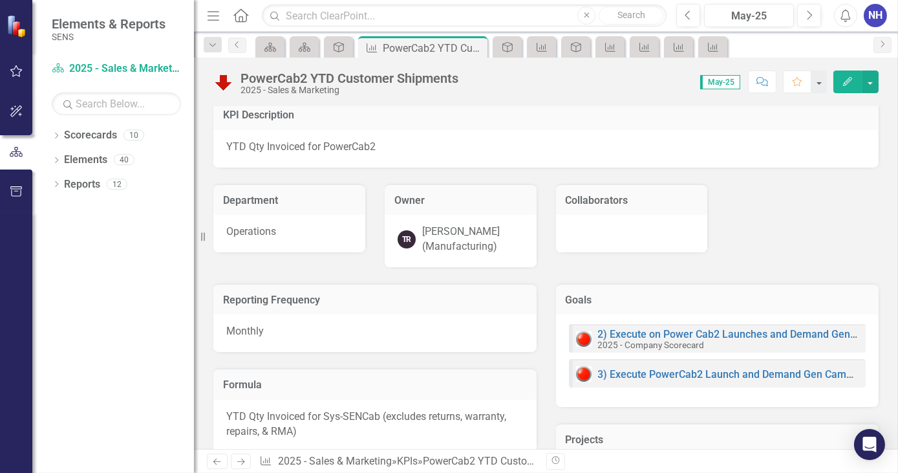
scroll to position [0, 0]
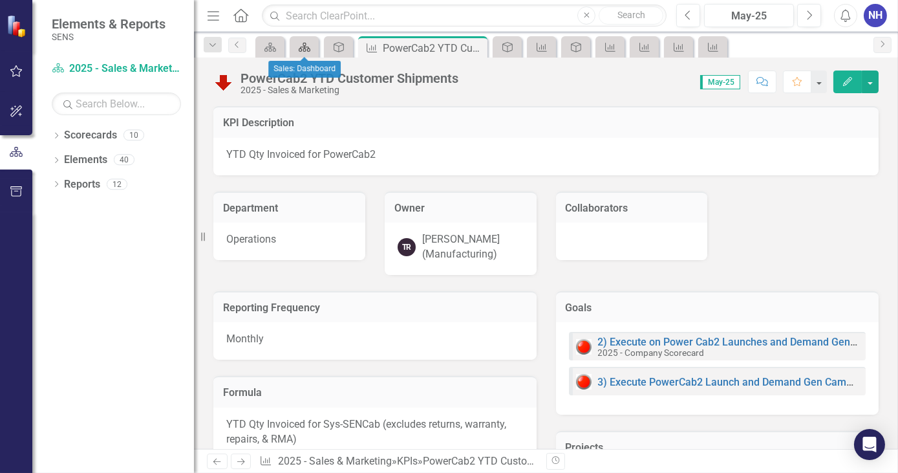
click at [305, 50] on icon at bounding box center [305, 47] width 12 height 9
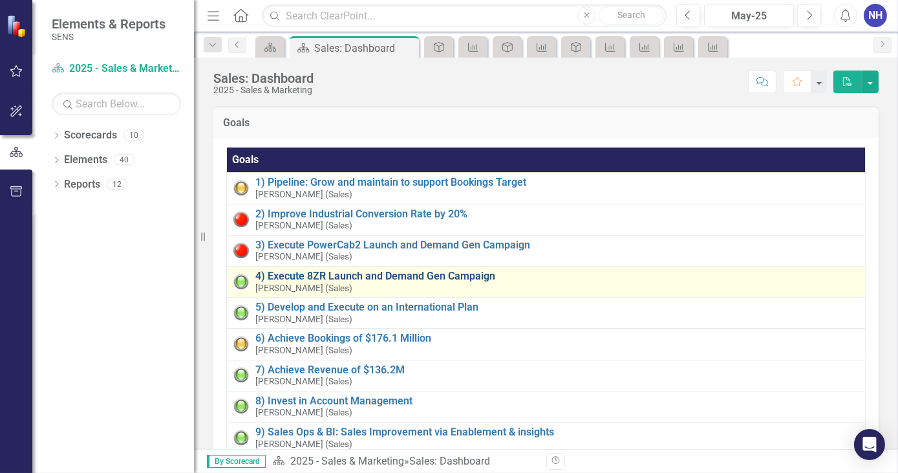
click at [365, 273] on link "4) Execute 8ZR Launch and Demand Gen Campaign" at bounding box center [556, 276] width 603 height 12
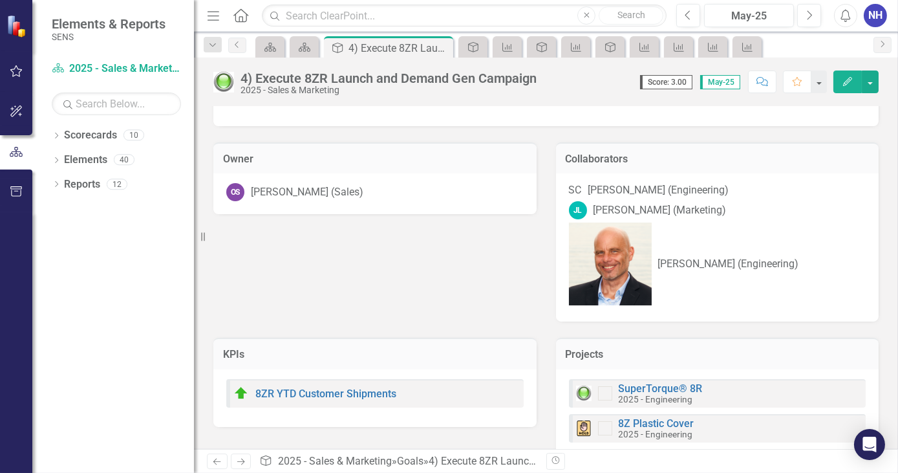
scroll to position [116, 0]
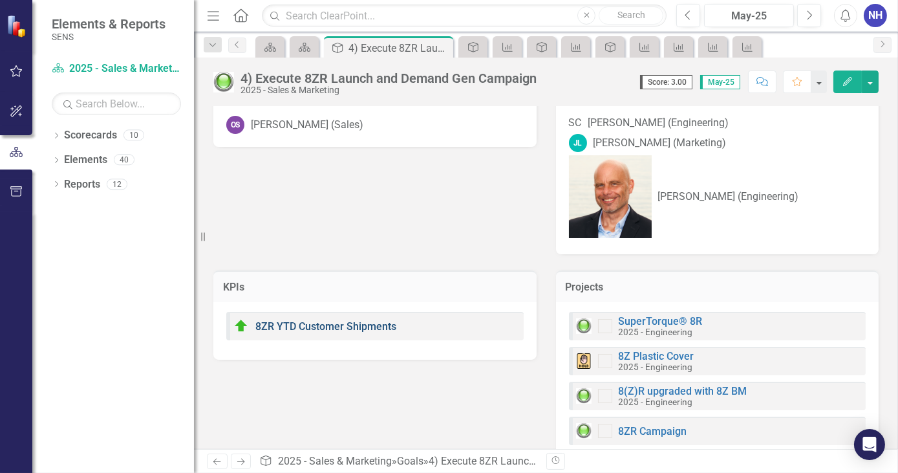
click at [343, 320] on link "8ZR YTD Customer Shipments" at bounding box center [325, 326] width 141 height 12
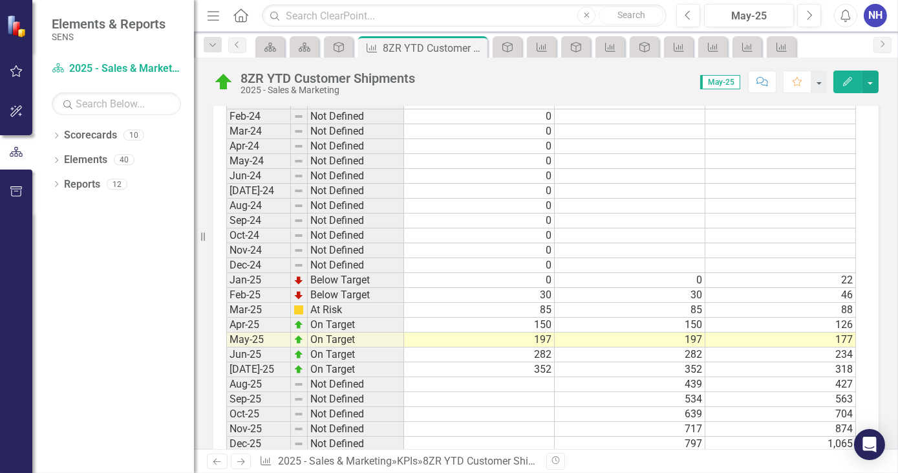
scroll to position [813, 0]
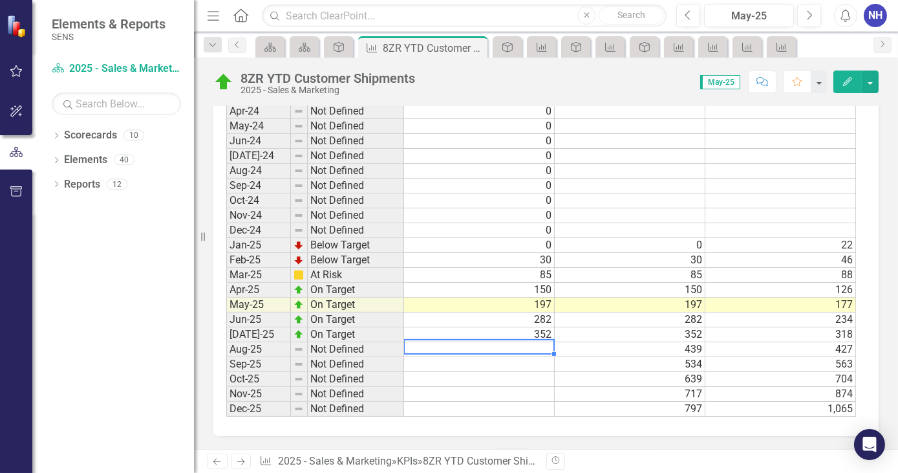
click at [542, 349] on td at bounding box center [479, 349] width 151 height 15
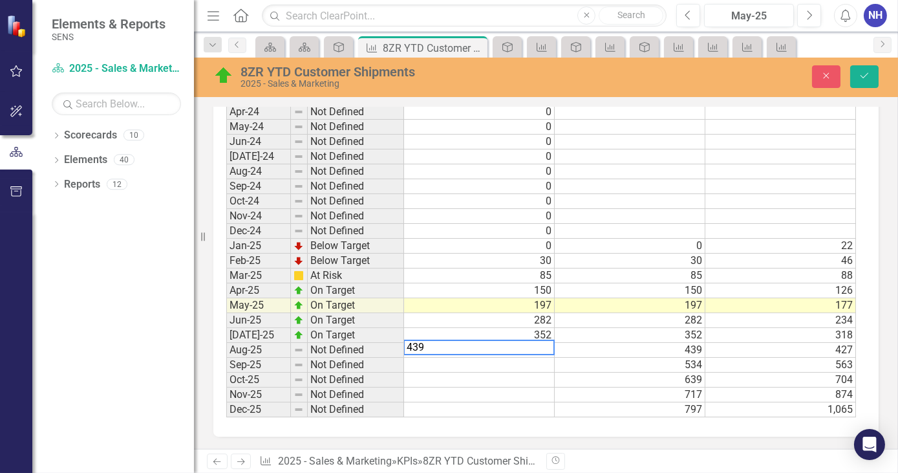
type textarea "439"
click at [630, 381] on td "639" at bounding box center [630, 379] width 151 height 15
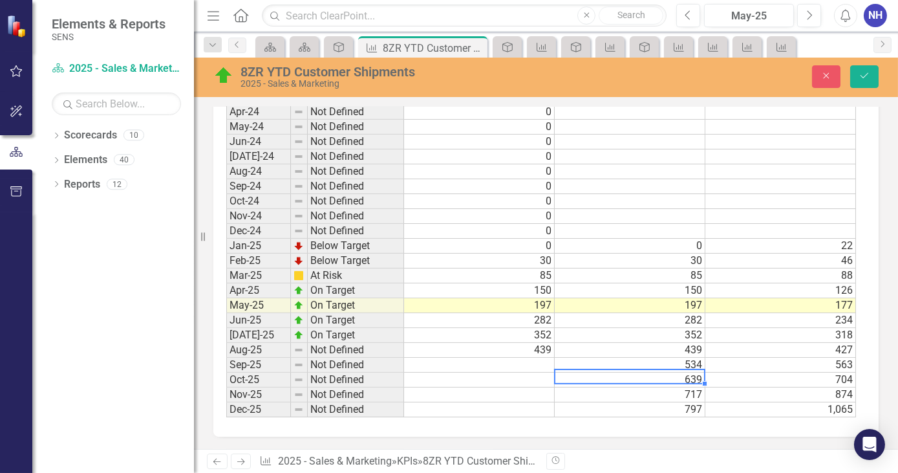
scroll to position [815, 0]
click at [860, 80] on icon "Save" at bounding box center [865, 75] width 12 height 9
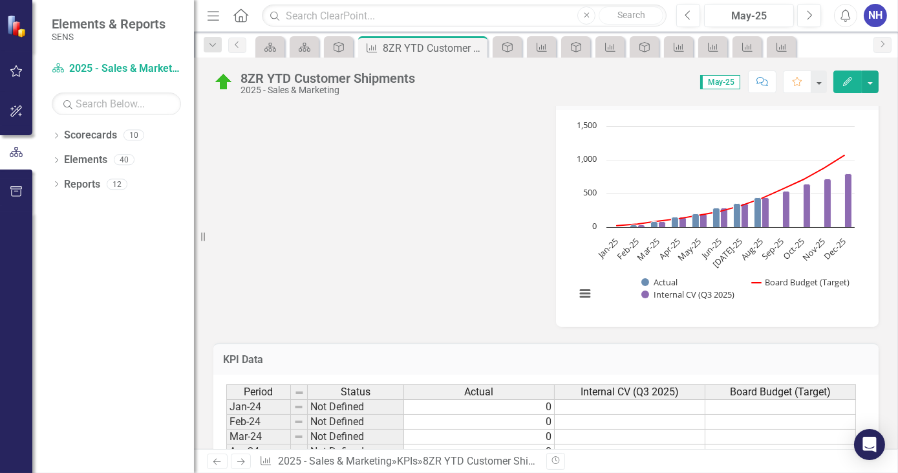
scroll to position [411, 0]
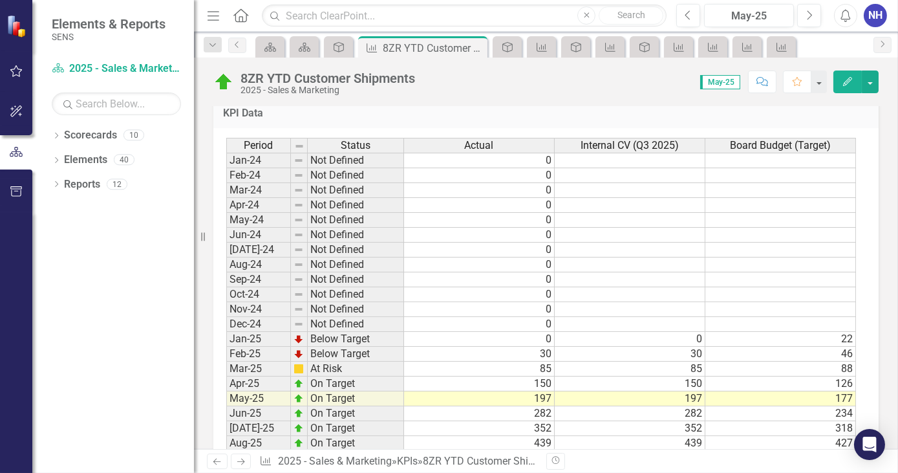
scroll to position [764, 0]
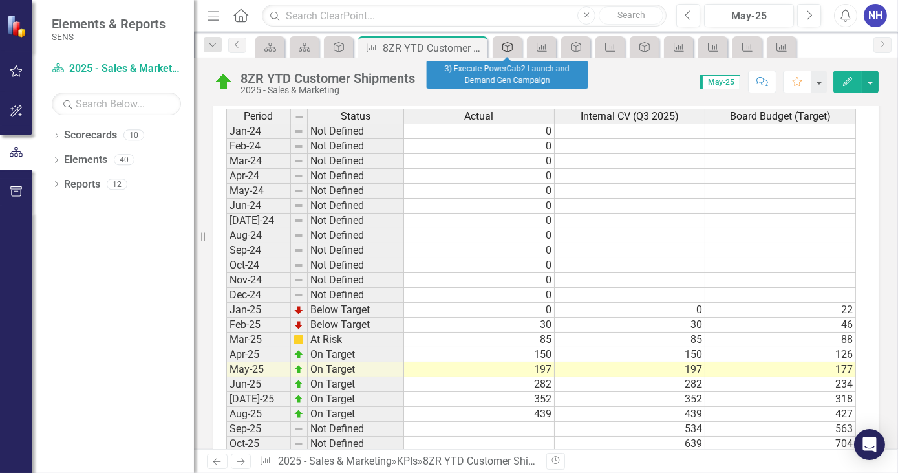
click at [510, 52] on icon "Goal" at bounding box center [507, 47] width 13 height 10
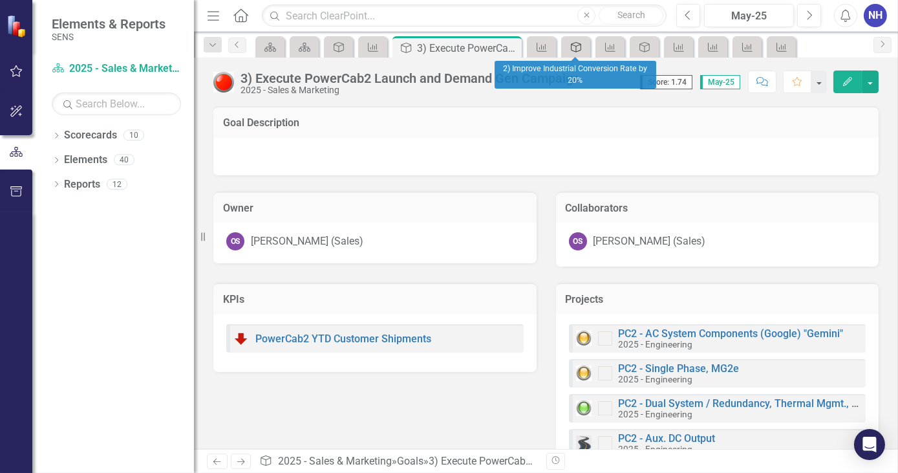
click at [585, 47] on link "Goal" at bounding box center [575, 47] width 23 height 16
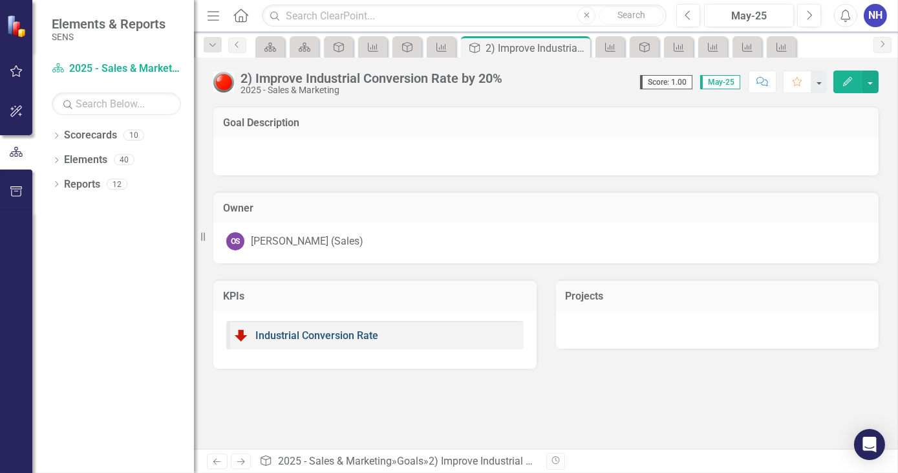
click at [360, 335] on link "Industrial Conversion Rate" at bounding box center [316, 335] width 123 height 12
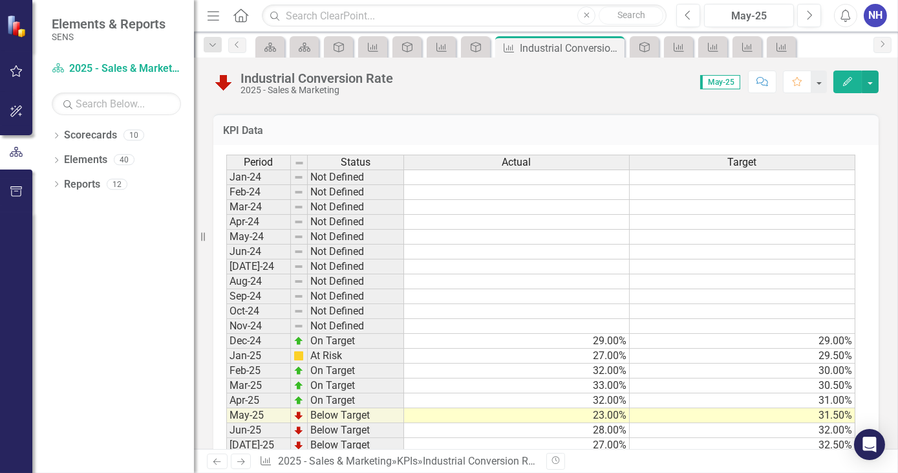
scroll to position [748, 0]
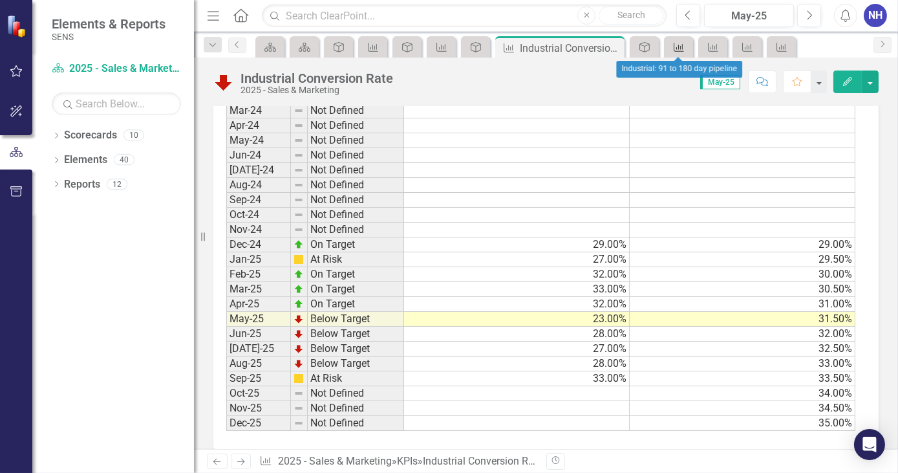
click at [676, 39] on div "KPI" at bounding box center [676, 47] width 18 height 16
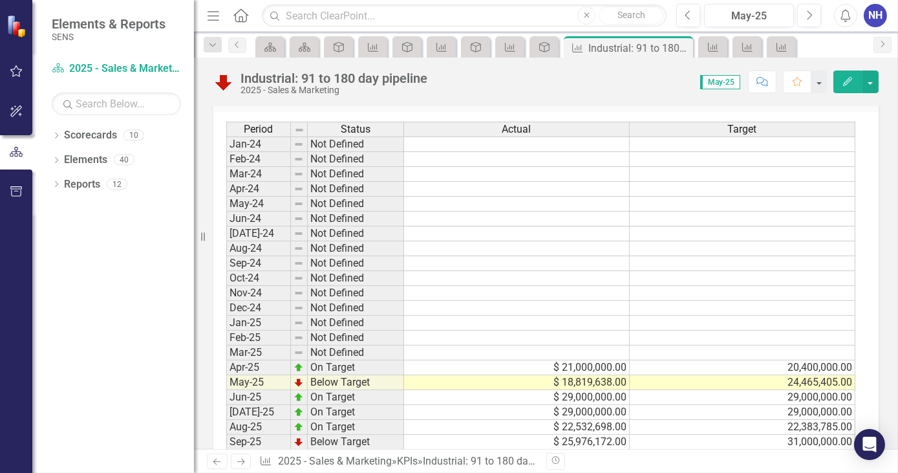
scroll to position [728, 0]
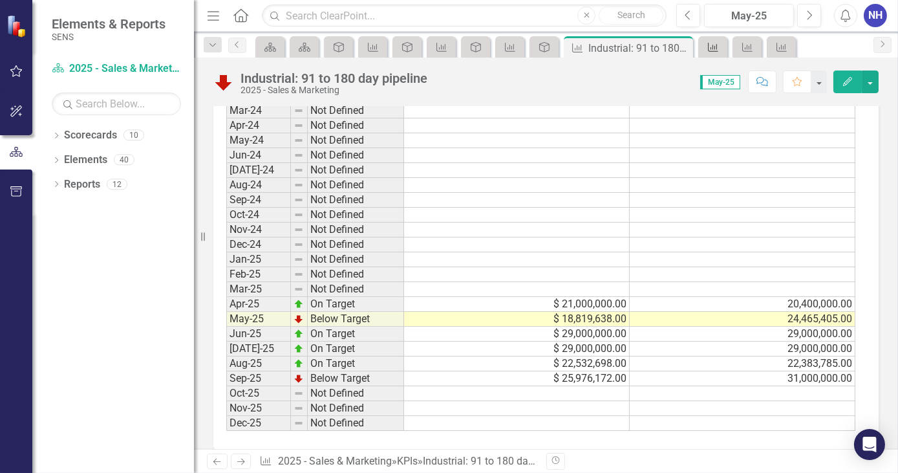
click at [719, 48] on icon "KPI" at bounding box center [713, 47] width 13 height 10
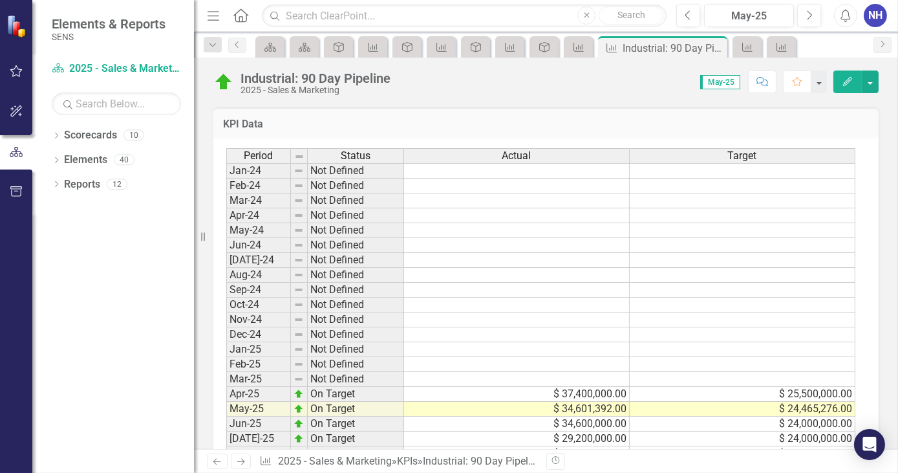
scroll to position [705, 0]
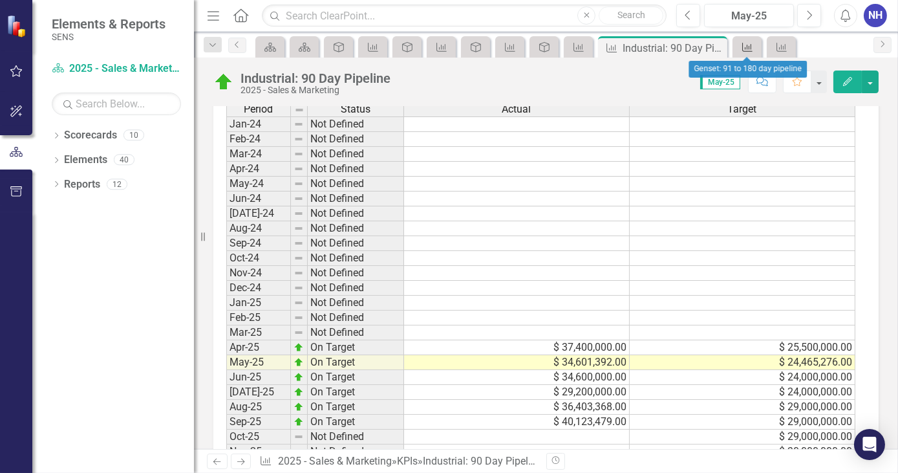
click at [748, 48] on icon "KPI" at bounding box center [747, 47] width 13 height 10
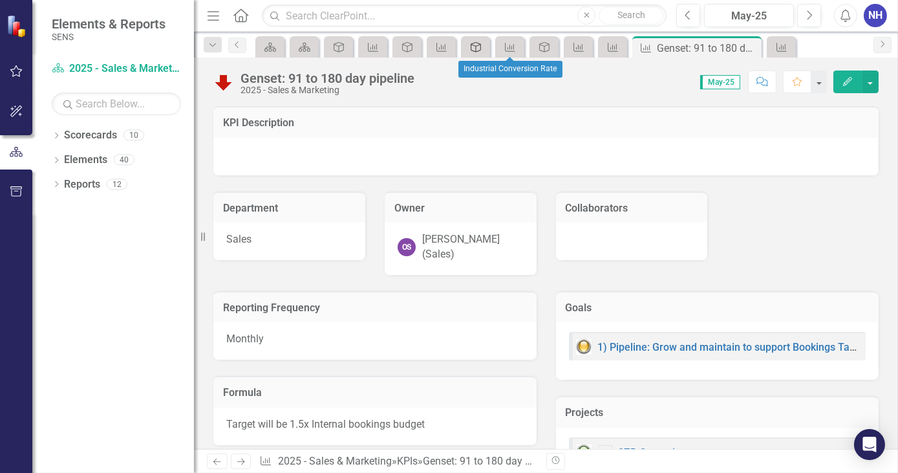
click at [482, 46] on link "Goal" at bounding box center [475, 47] width 23 height 16
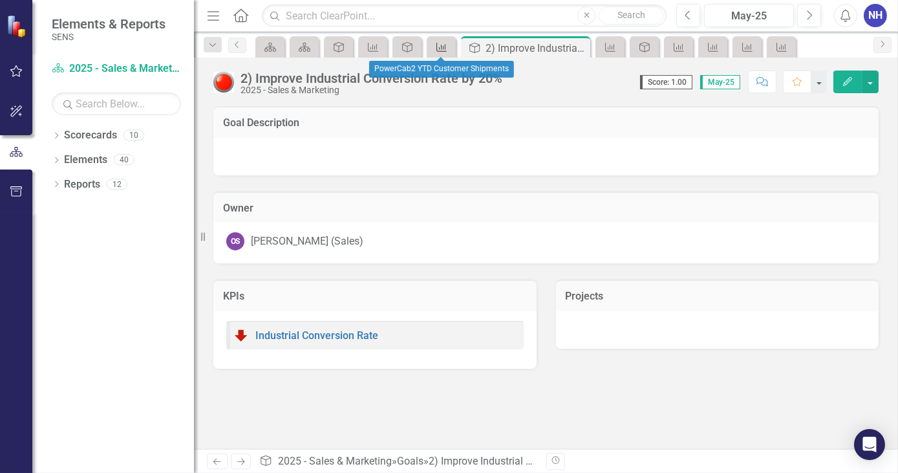
click at [443, 44] on icon "KPI" at bounding box center [441, 47] width 13 height 10
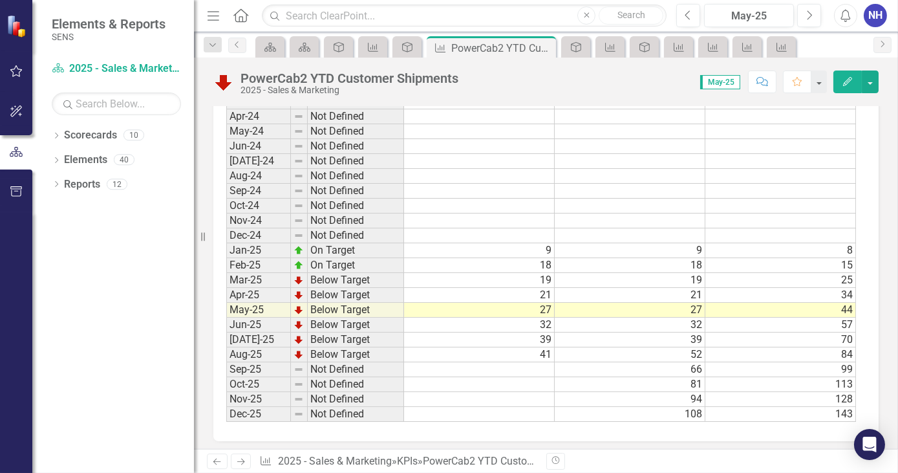
scroll to position [774, 0]
click at [412, 42] on icon "Goal" at bounding box center [407, 47] width 13 height 10
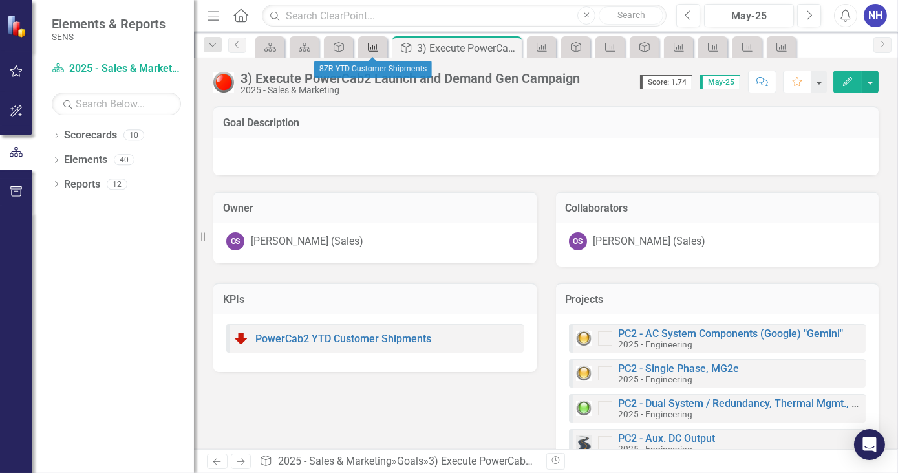
click at [371, 43] on icon "KPI" at bounding box center [373, 47] width 13 height 10
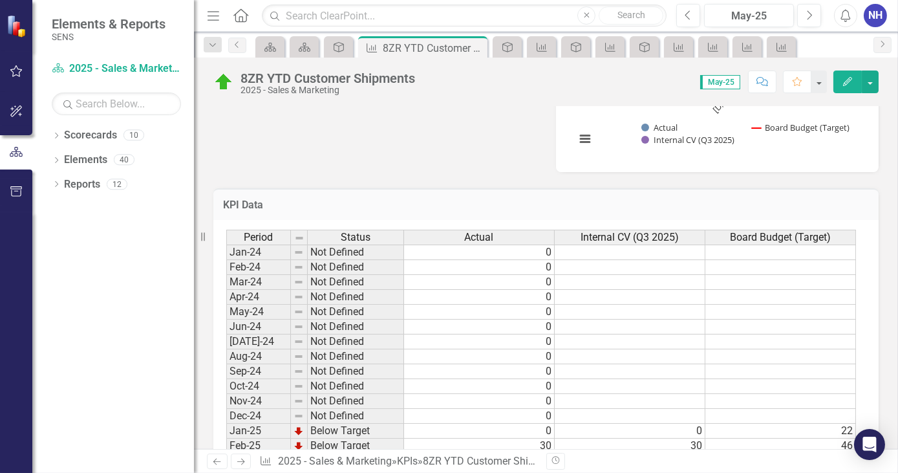
scroll to position [638, 0]
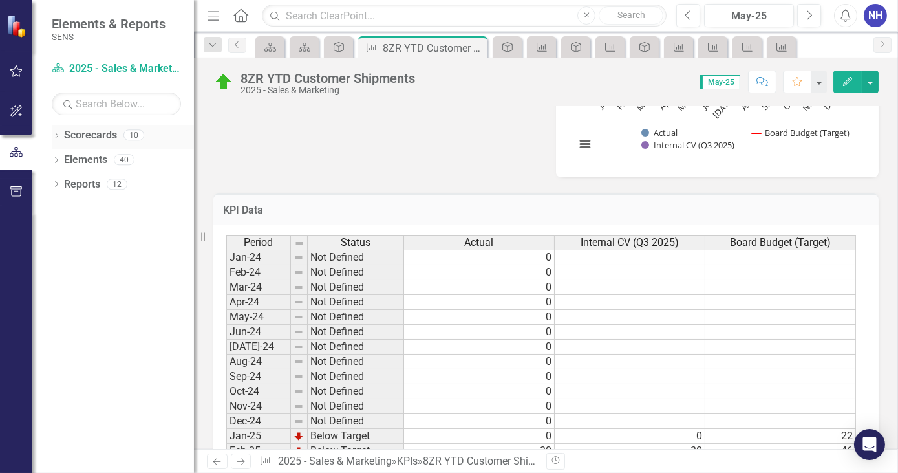
click at [94, 143] on div "Scorecards 10" at bounding box center [129, 137] width 130 height 25
click at [91, 136] on link "Scorecards" at bounding box center [90, 135] width 53 height 15
click at [57, 136] on icon "Dropdown" at bounding box center [56, 136] width 9 height 7
click at [116, 156] on link "2025 - Company Scorecard" at bounding box center [132, 160] width 123 height 15
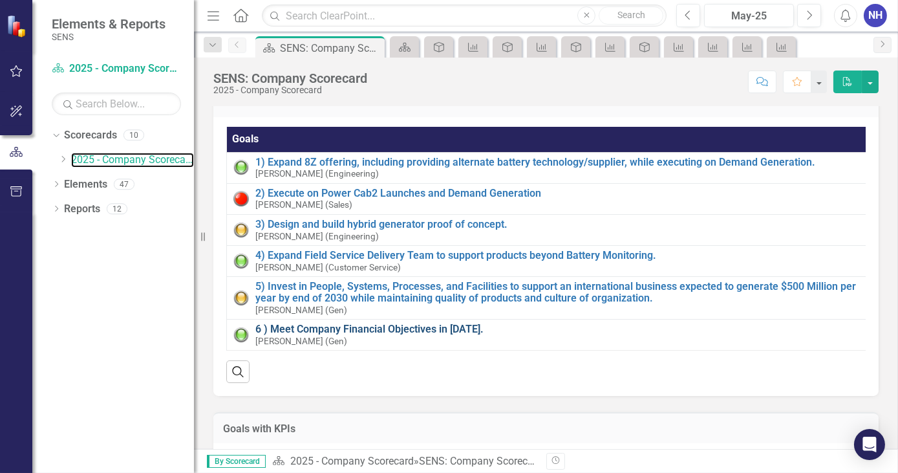
scroll to position [470, 0]
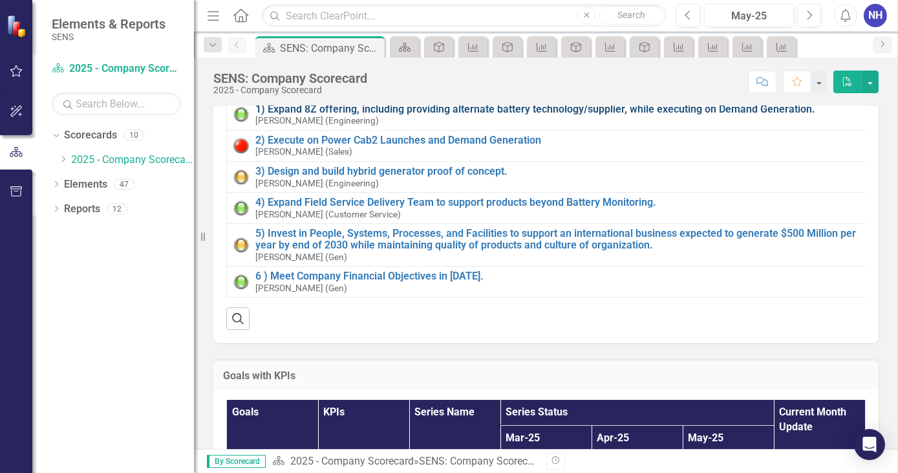
click at [356, 115] on link "1) Expand 8Z offering, including providing alternate battery technology/supplie…" at bounding box center [560, 109] width 611 height 12
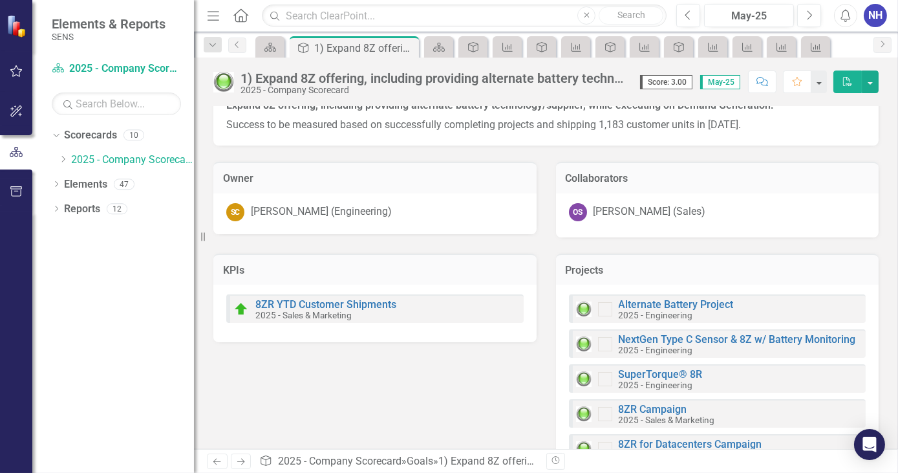
scroll to position [93, 0]
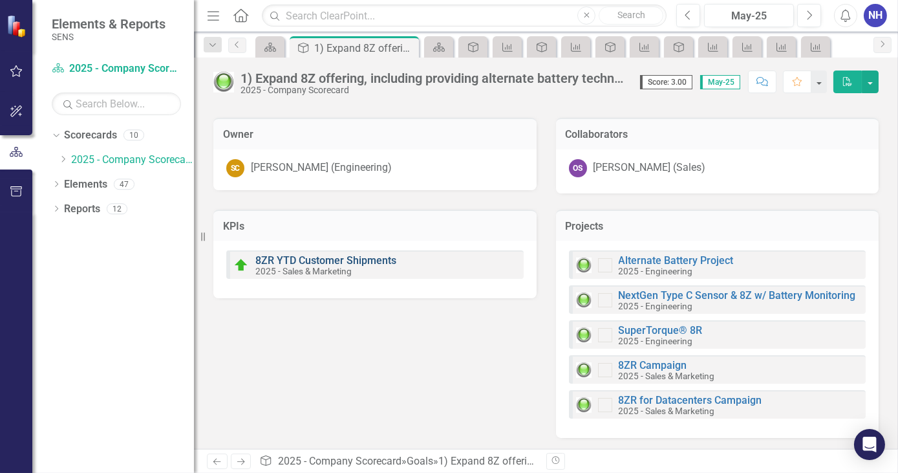
click at [339, 257] on link "8ZR YTD Customer Shipments" at bounding box center [325, 260] width 141 height 12
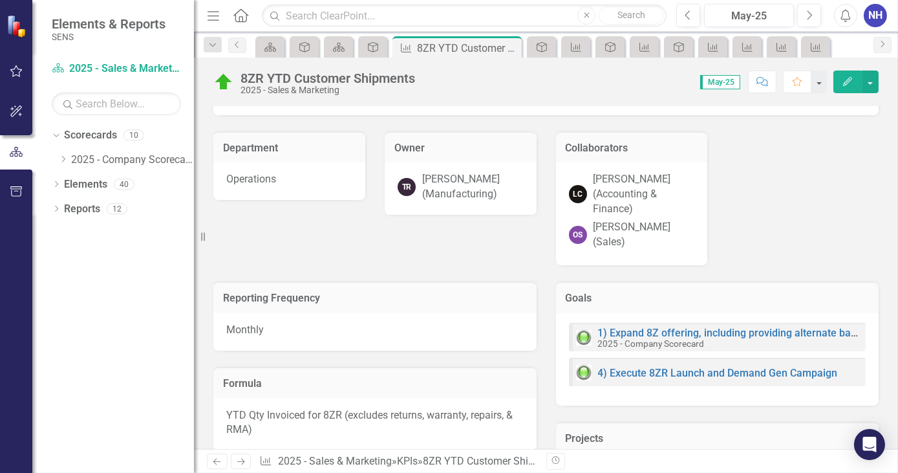
scroll to position [58, 0]
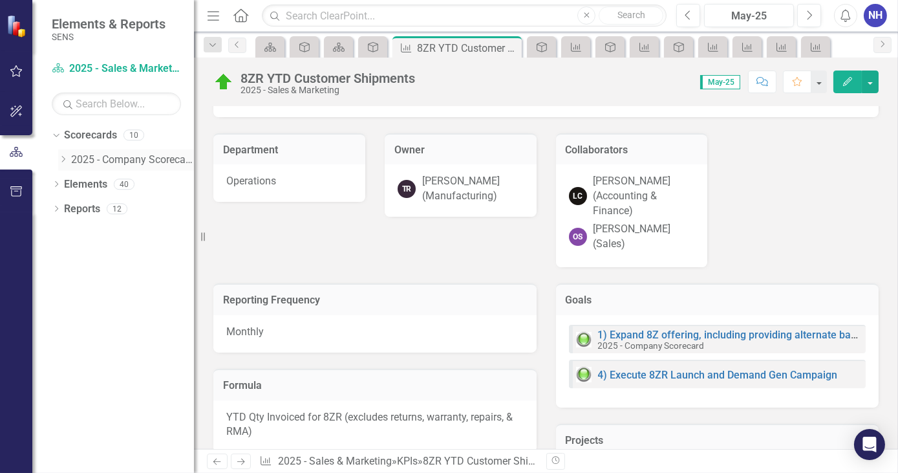
click at [60, 161] on icon "Dropdown" at bounding box center [63, 159] width 10 height 8
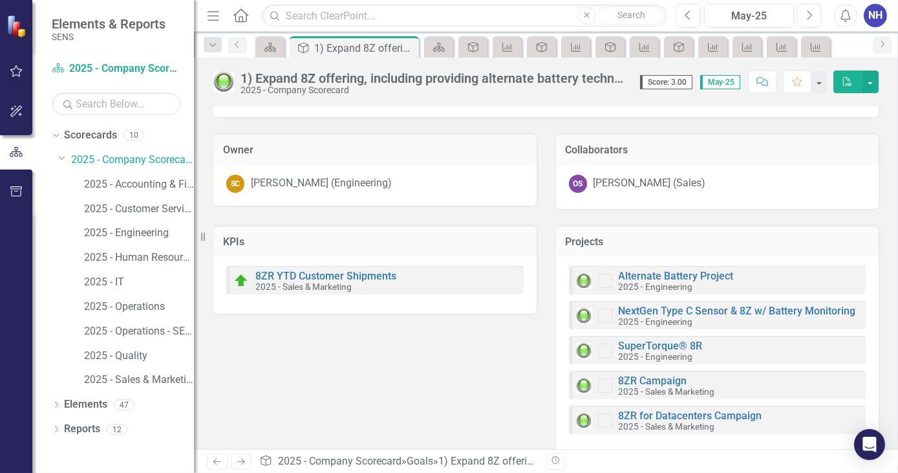
scroll to position [93, 0]
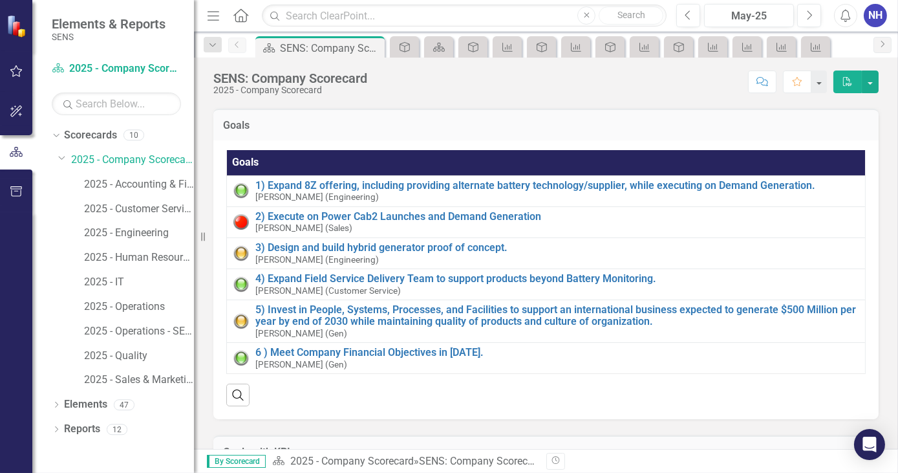
scroll to position [411, 0]
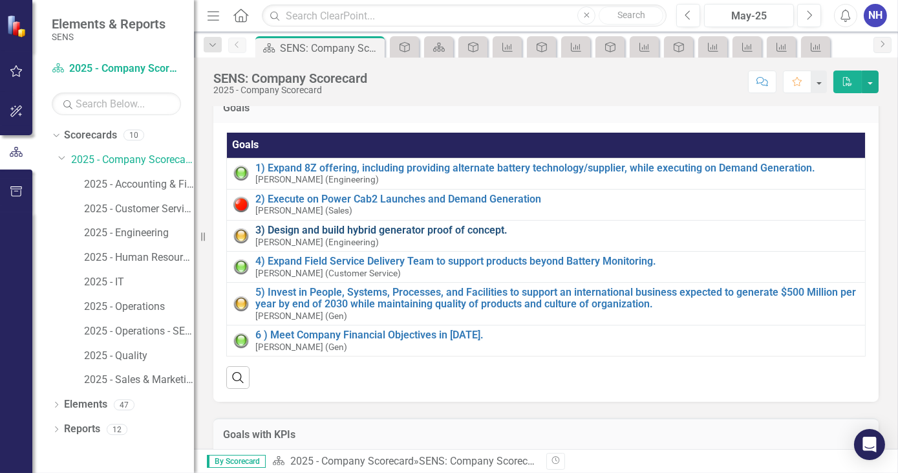
click at [402, 236] on link "3) Design and build hybrid generator proof of concept." at bounding box center [556, 230] width 603 height 12
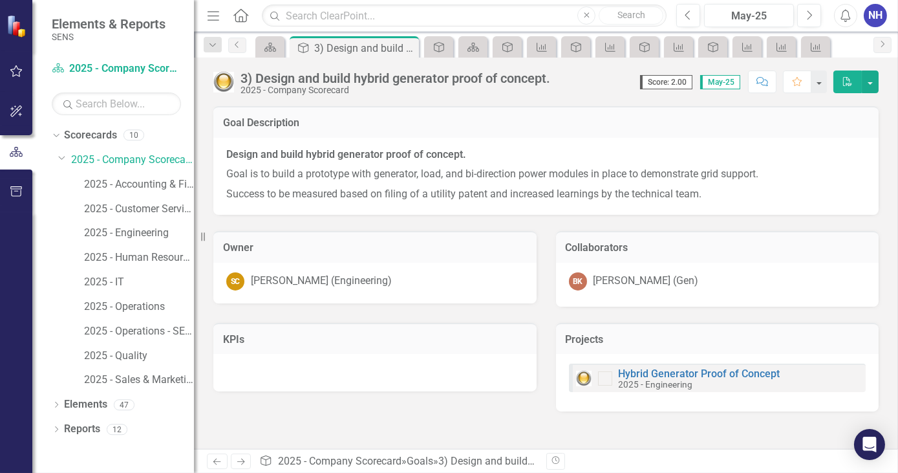
drag, startPoint x: 451, startPoint y: 356, endPoint x: 444, endPoint y: 359, distance: 7.6
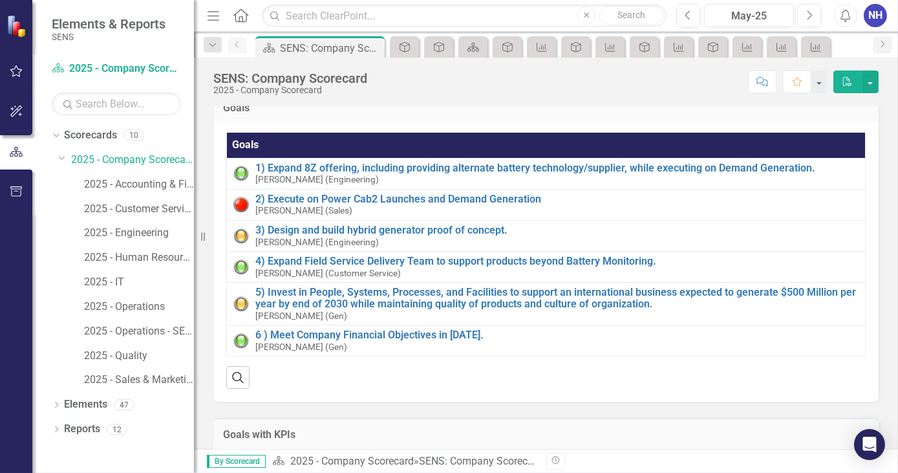
scroll to position [470, 0]
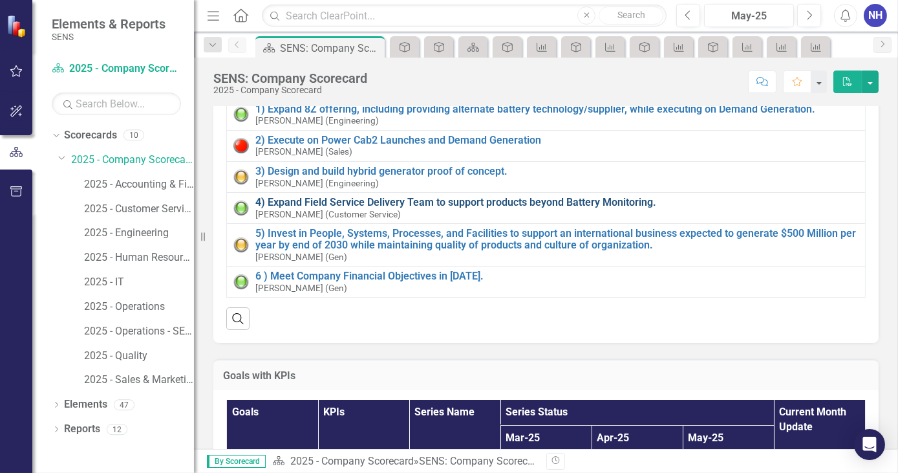
click at [369, 208] on link "4) Expand Field Service Delivery Team to support products beyond Battery Monito…" at bounding box center [556, 203] width 603 height 12
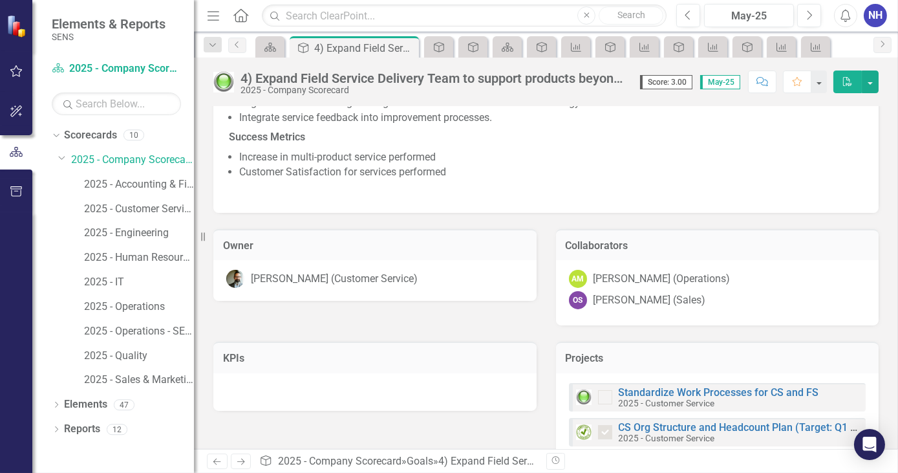
scroll to position [298, 0]
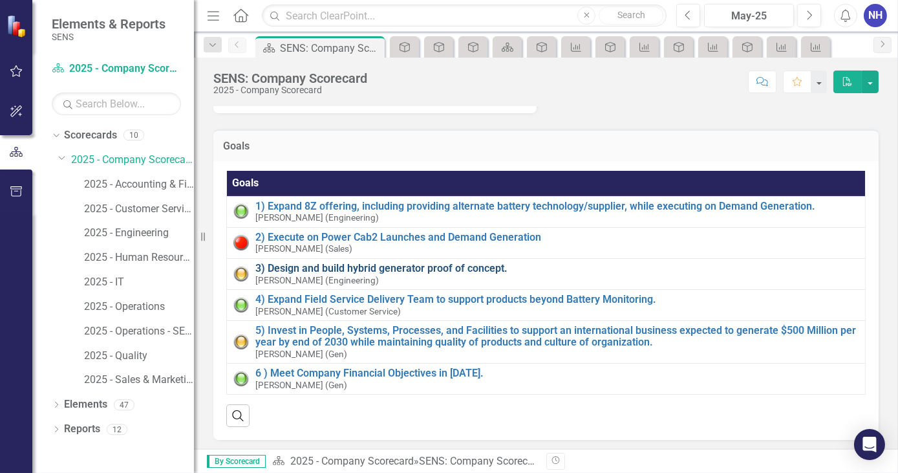
scroll to position [470, 0]
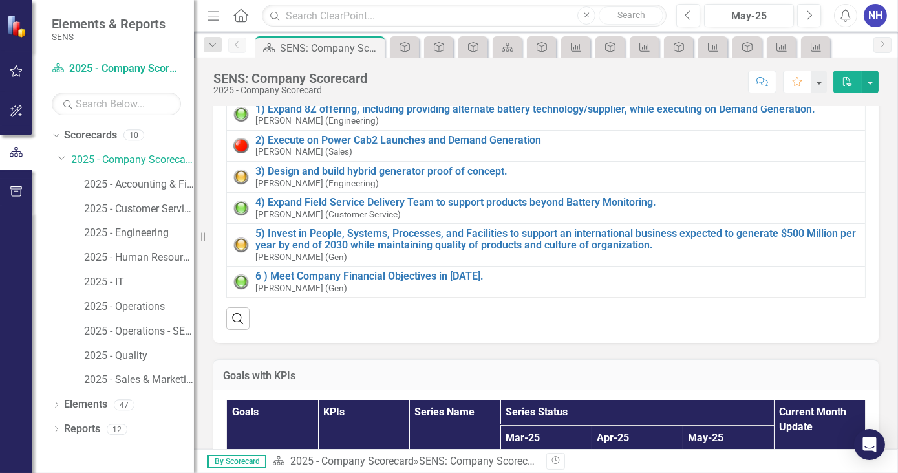
click at [370, 297] on td "6 ) Meet Company Financial Objectives in 2025. Bill Kaewert (Gen) Link Open Ele…" at bounding box center [546, 281] width 639 height 31
click at [372, 282] on link "6 ) Meet Company Financial Objectives in 2025." at bounding box center [556, 276] width 603 height 12
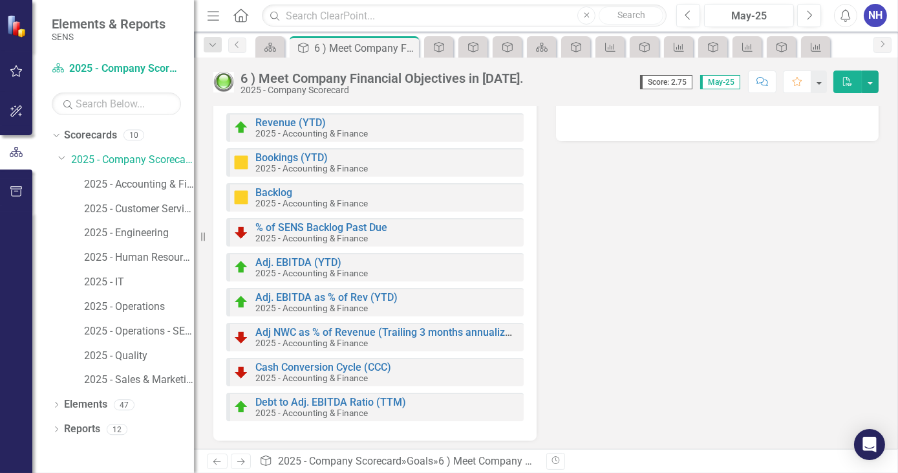
scroll to position [213, 0]
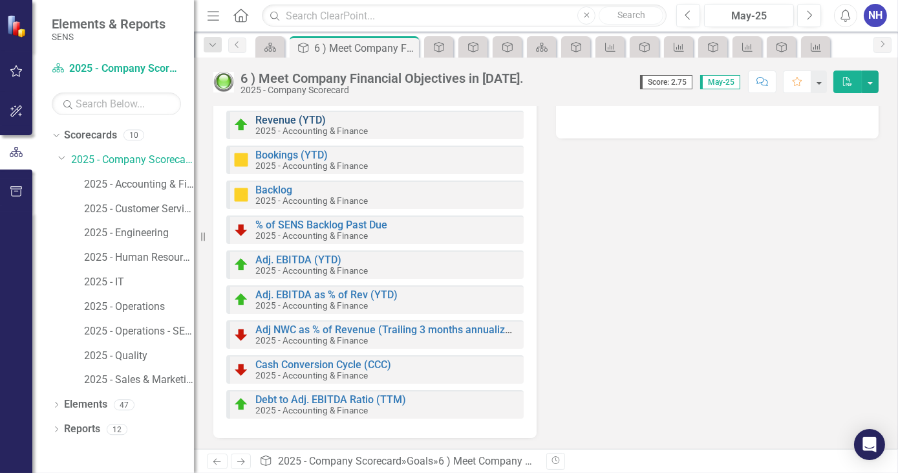
click at [292, 121] on link "Revenue (YTD)" at bounding box center [290, 120] width 70 height 12
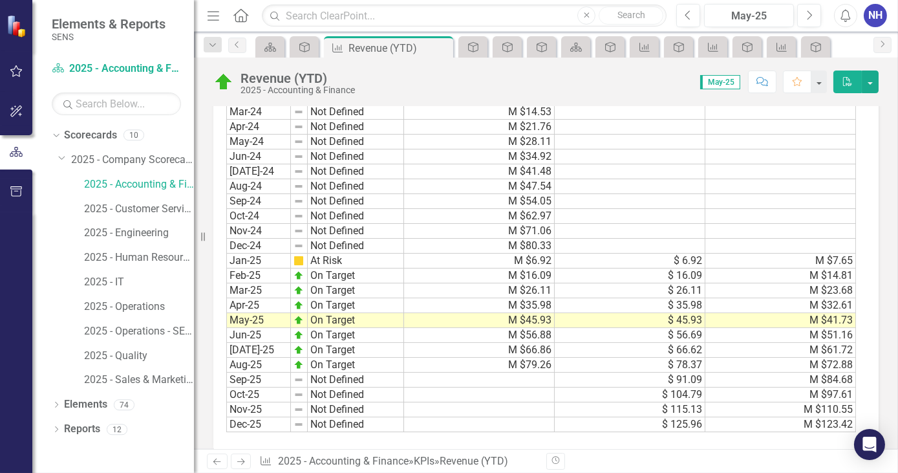
scroll to position [862, 0]
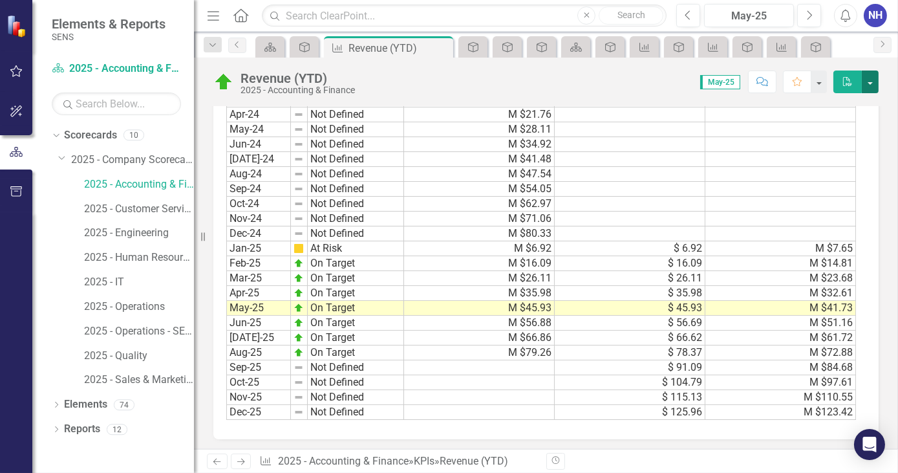
click at [877, 80] on button "button" at bounding box center [870, 81] width 17 height 23
click at [499, 78] on div "Score: 0.00 May-25 Completed Comment Favorite PDF" at bounding box center [619, 81] width 517 height 22
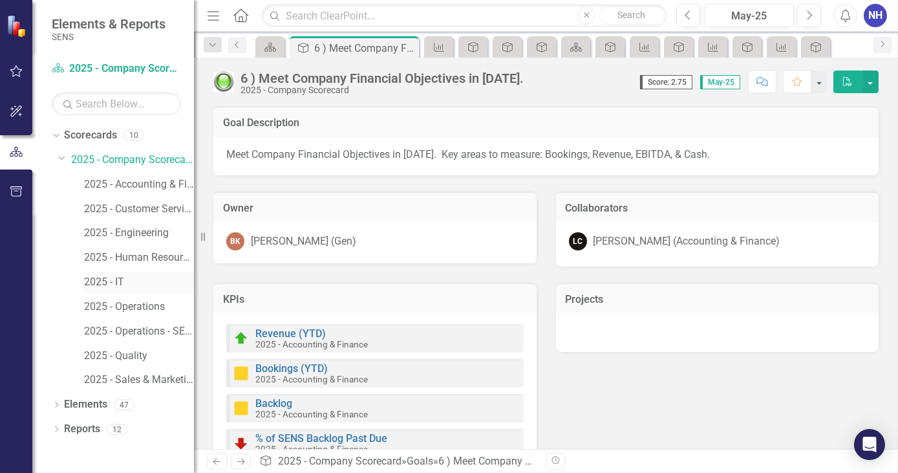
click at [117, 283] on link "2025 - IT" at bounding box center [139, 282] width 110 height 15
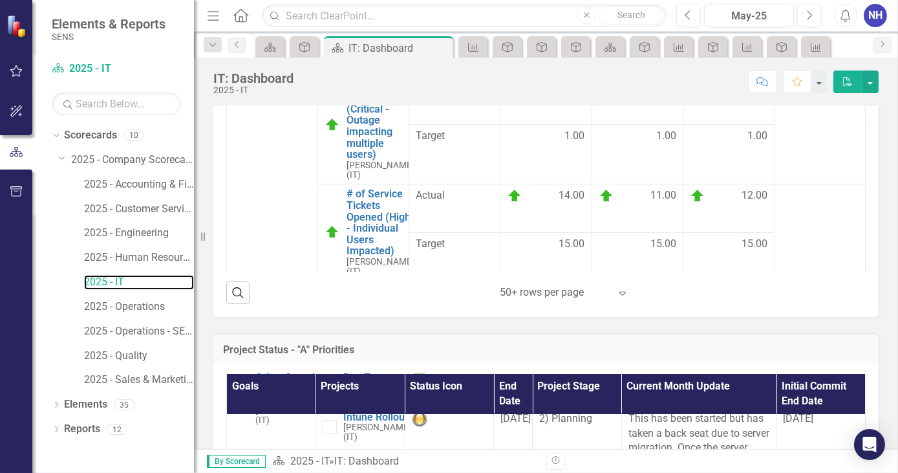
scroll to position [248, 0]
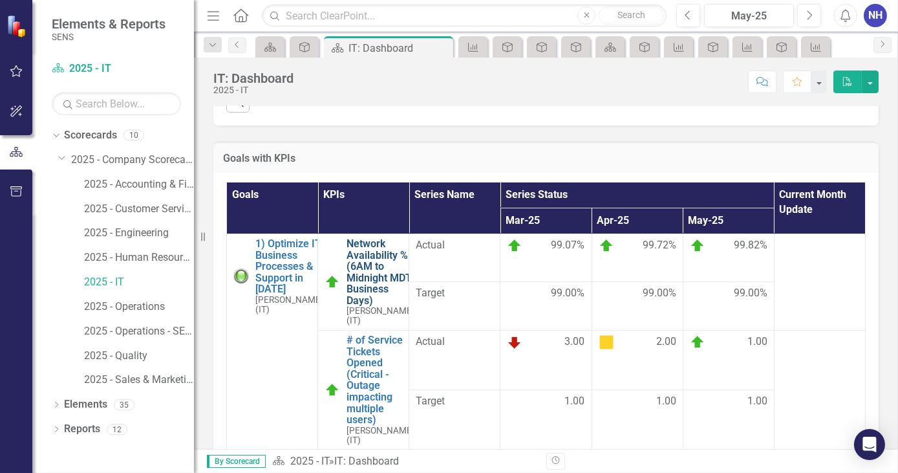
click at [367, 282] on link "Network Availability % (6AM to Midnight MDT Business Days)" at bounding box center [381, 272] width 68 height 69
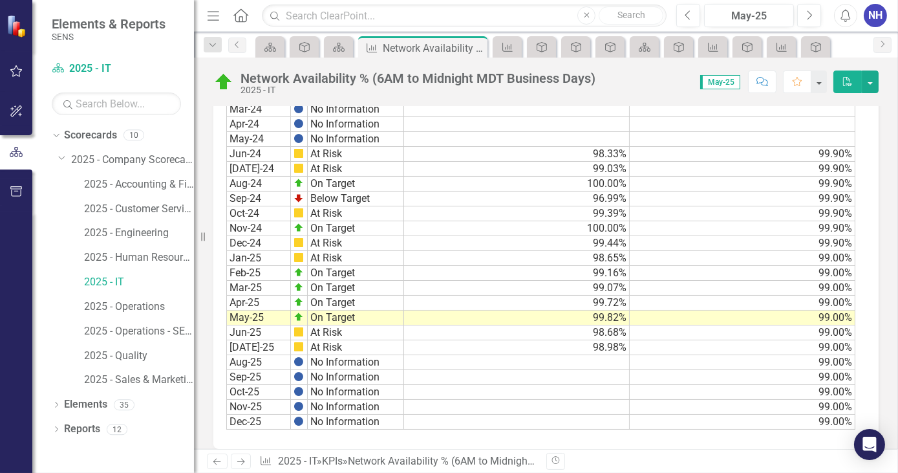
scroll to position [728, 0]
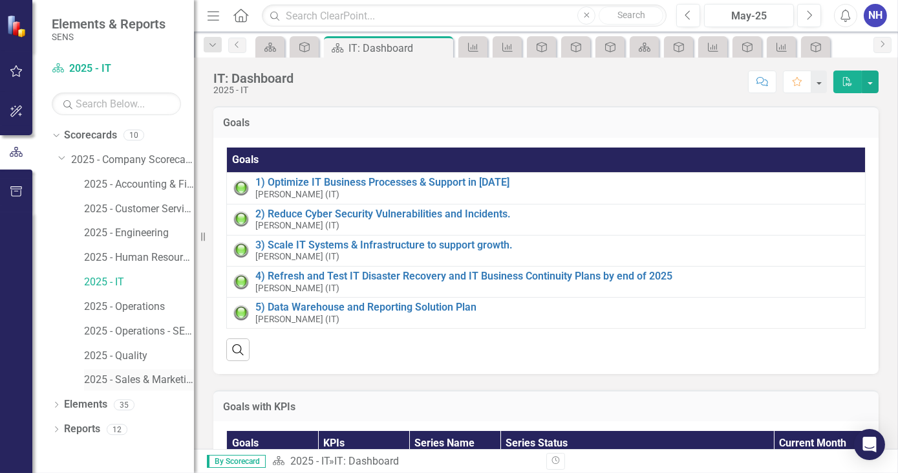
click at [147, 378] on link "2025 - Sales & Marketing" at bounding box center [139, 379] width 110 height 15
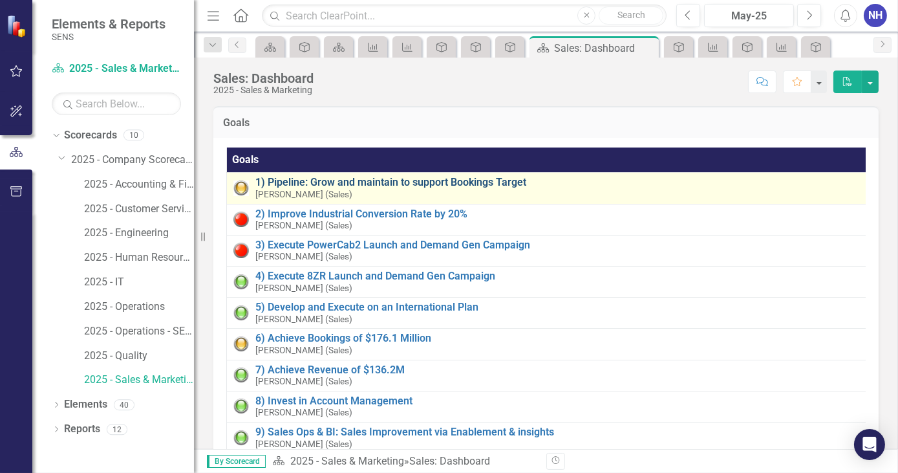
click at [341, 182] on link "1) Pipeline: Grow and maintain to support Bookings Target" at bounding box center [560, 183] width 610 height 12
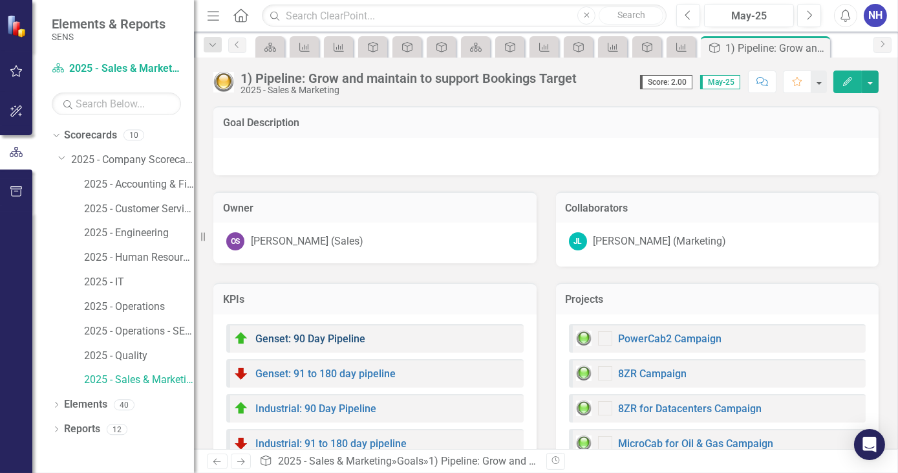
click at [341, 335] on link "Genset: 90 Day Pipeline" at bounding box center [310, 338] width 110 height 12
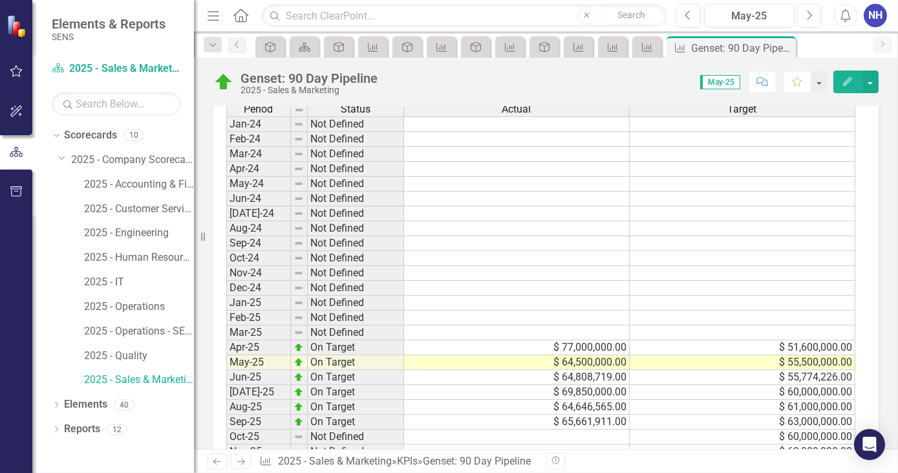
scroll to position [748, 0]
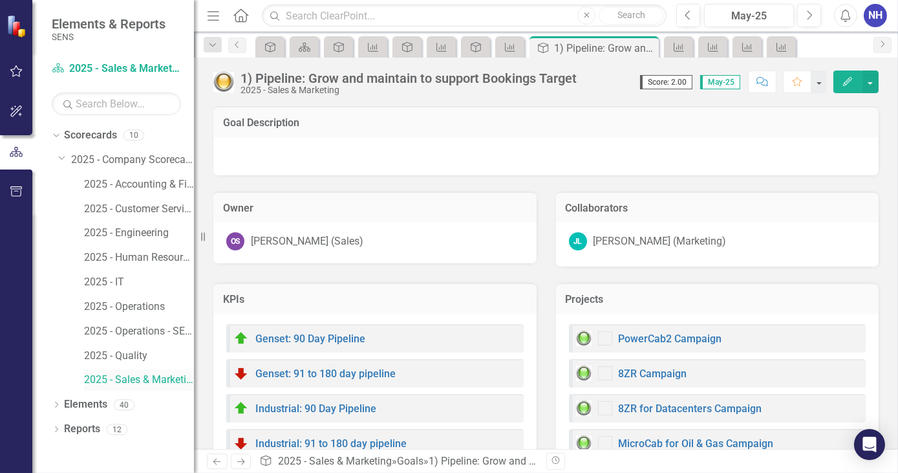
click at [155, 382] on link "2025 - Sales & Marketing" at bounding box center [139, 379] width 110 height 15
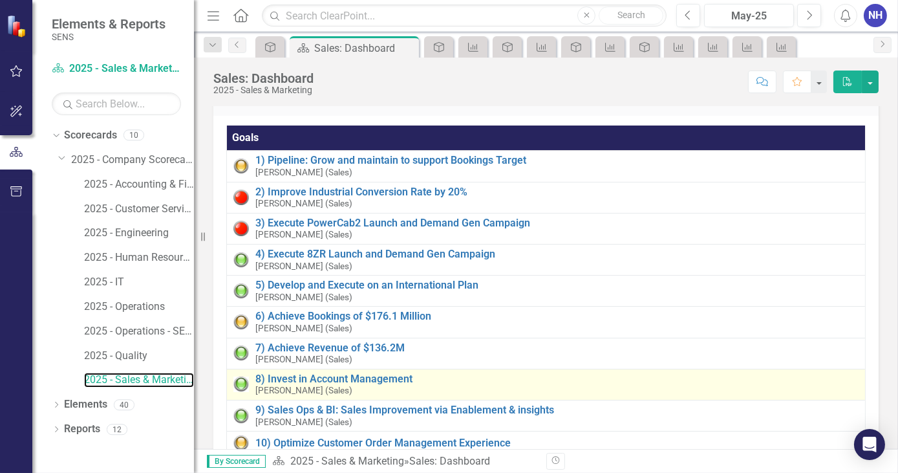
scroll to position [58, 0]
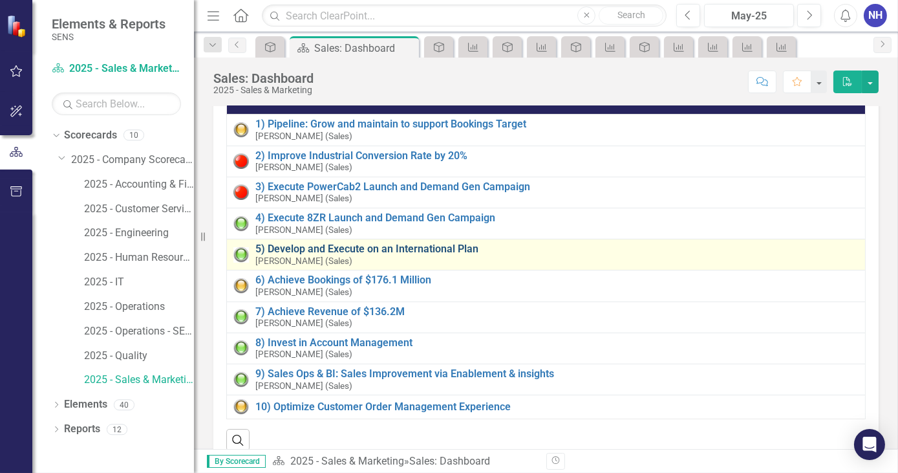
click at [365, 246] on link "5) Develop and Execute on an International Plan" at bounding box center [556, 249] width 603 height 12
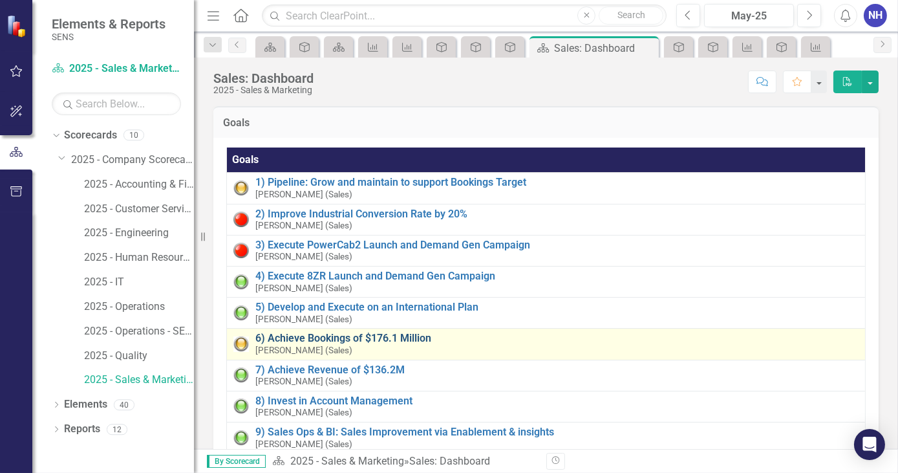
click at [364, 336] on link "6) Achieve Bookings of $176.1 Million" at bounding box center [556, 338] width 603 height 12
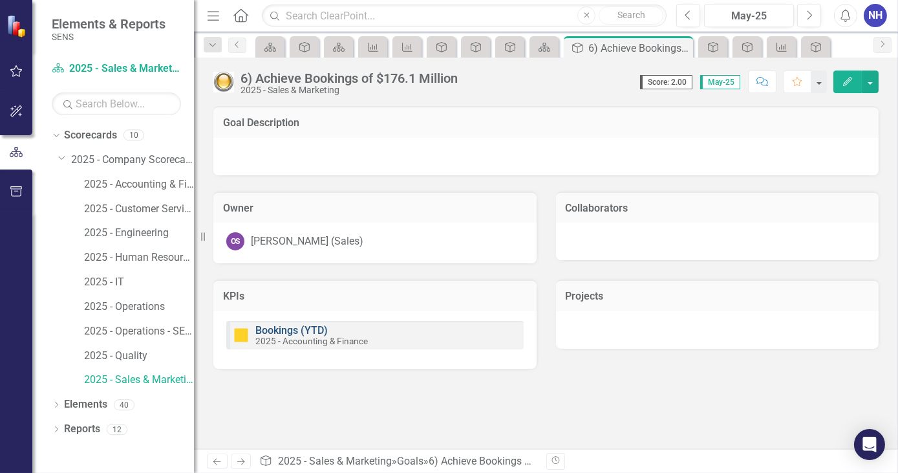
click at [312, 326] on link "Bookings (YTD)" at bounding box center [291, 330] width 72 height 12
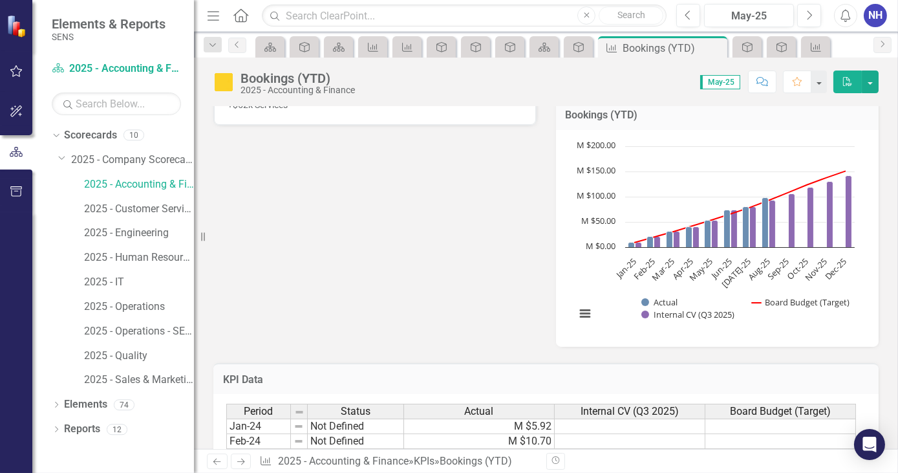
scroll to position [470, 0]
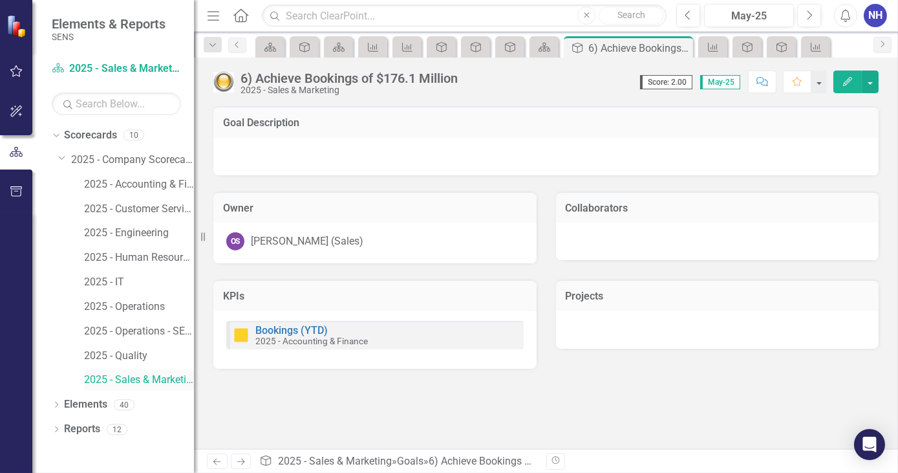
click at [164, 378] on link "2025 - Sales & Marketing" at bounding box center [139, 379] width 110 height 15
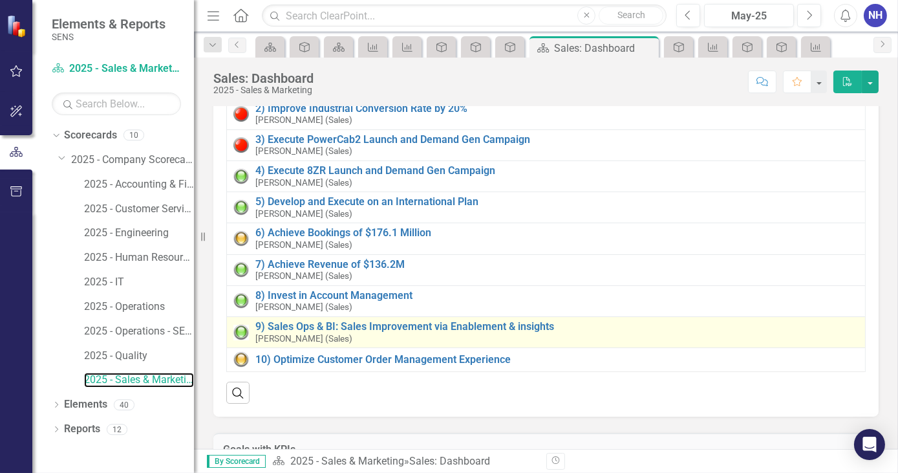
scroll to position [117, 0]
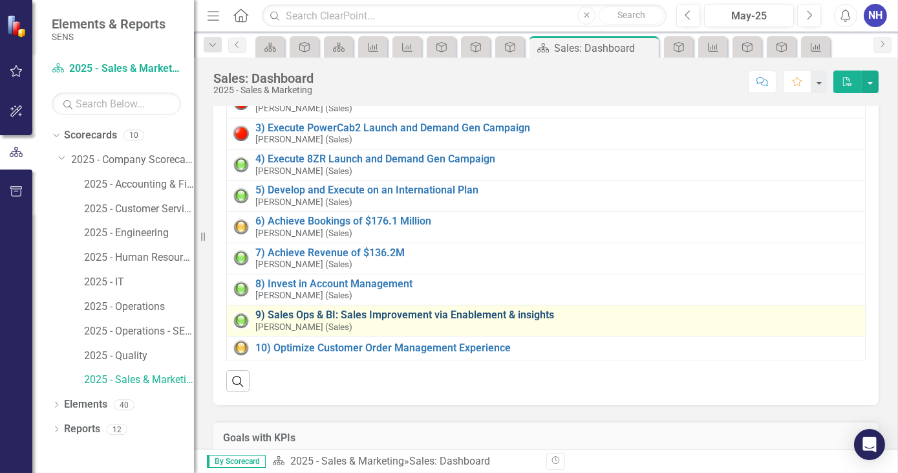
click at [370, 314] on link "9) Sales Ops & BI: Sales Improvement via Enablement & insights" at bounding box center [556, 315] width 603 height 12
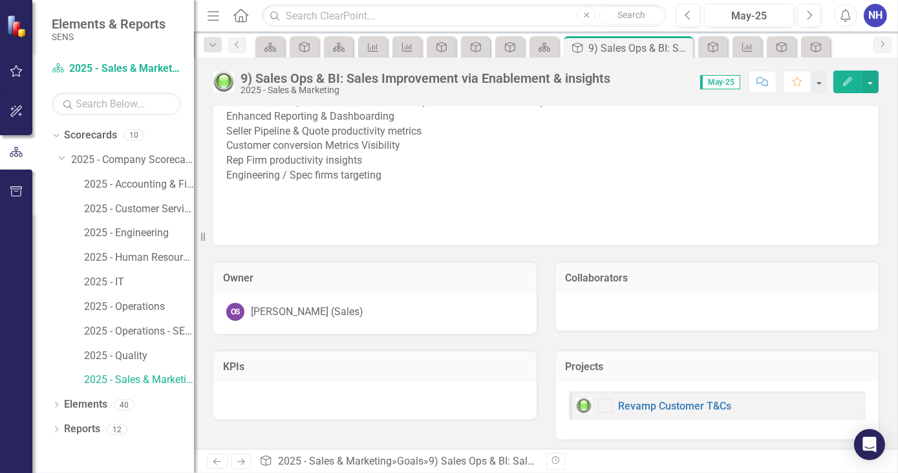
scroll to position [127, 0]
click at [641, 405] on link "Revamp Customer T&Cs" at bounding box center [675, 405] width 113 height 12
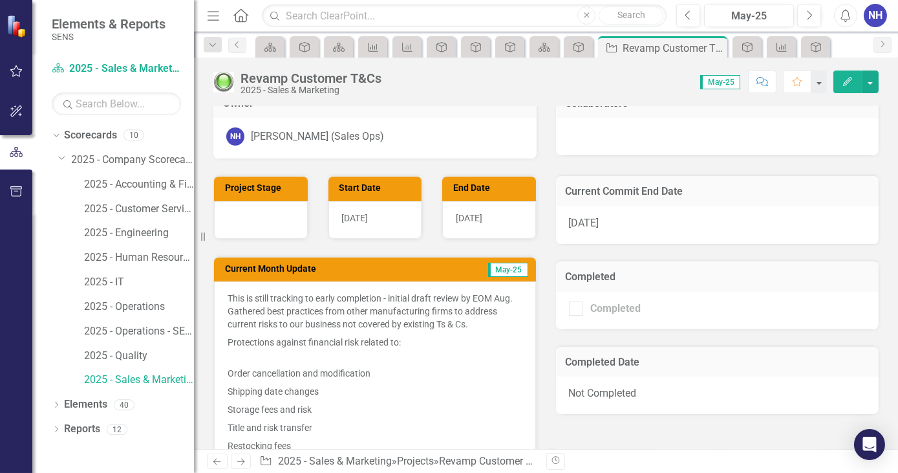
scroll to position [294, 0]
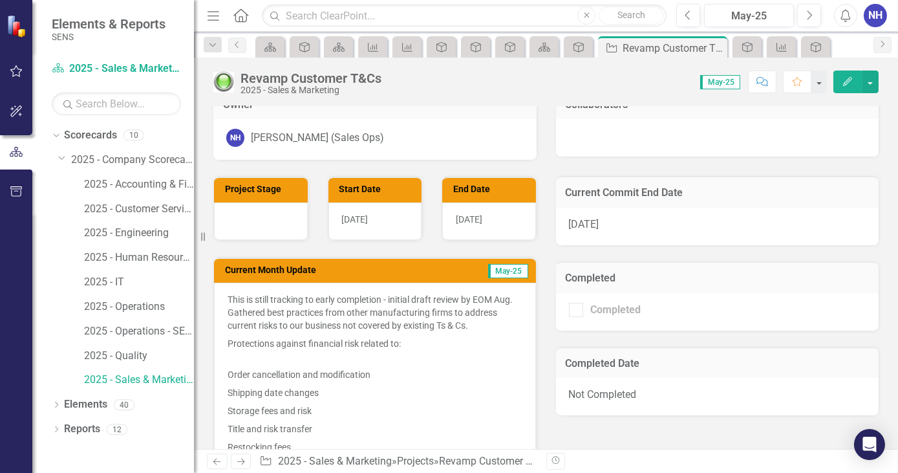
click at [328, 296] on p "This is still tracking to early completion - initial draft review by EOM Aug. G…" at bounding box center [375, 313] width 295 height 41
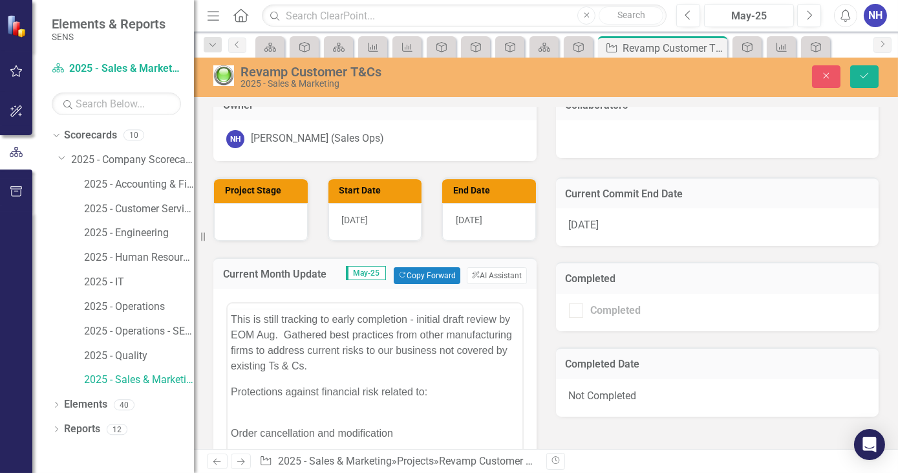
scroll to position [0, 0]
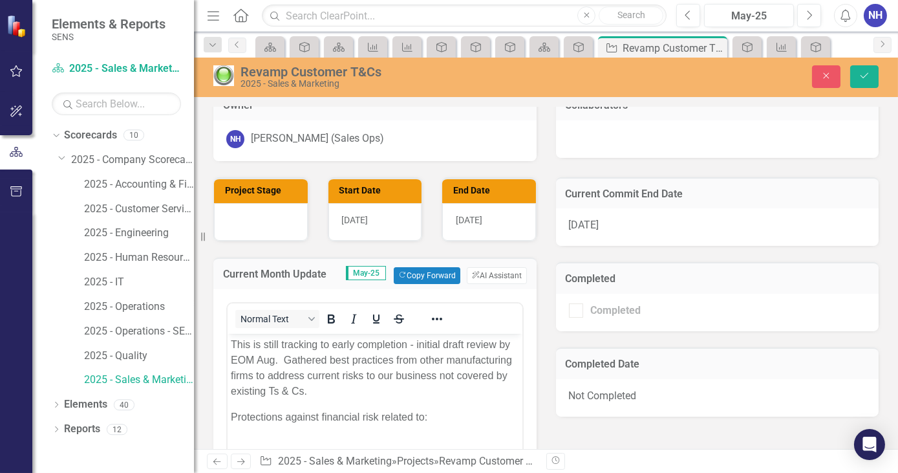
click at [339, 347] on p "This is still tracking to early completion - initial draft review by EOM Aug. G…" at bounding box center [374, 368] width 288 height 62
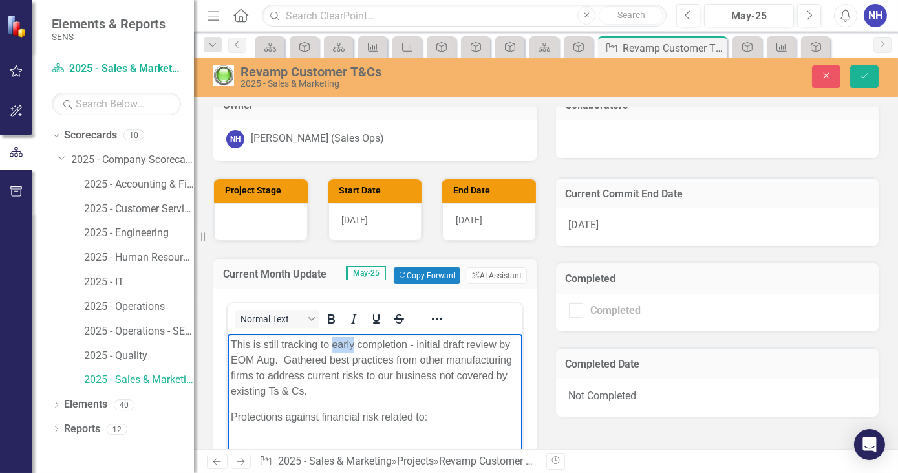
click at [339, 347] on p "This is still tracking to early completion - initial draft review by EOM Aug. G…" at bounding box center [374, 368] width 288 height 62
click at [411, 345] on p "This is still tracking to 9/30 completion - initial draft review by EOM Aug. Ga…" at bounding box center [374, 368] width 288 height 62
click at [486, 310] on div "Normal Text" at bounding box center [375, 318] width 295 height 25
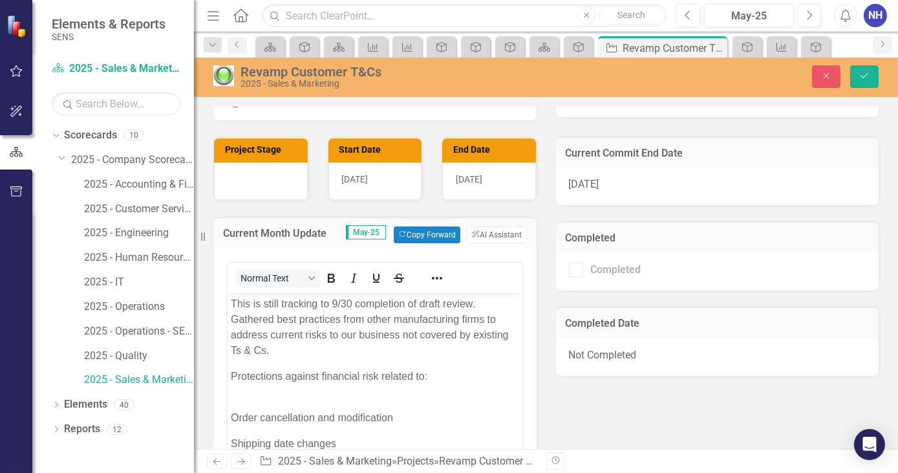
scroll to position [352, 0]
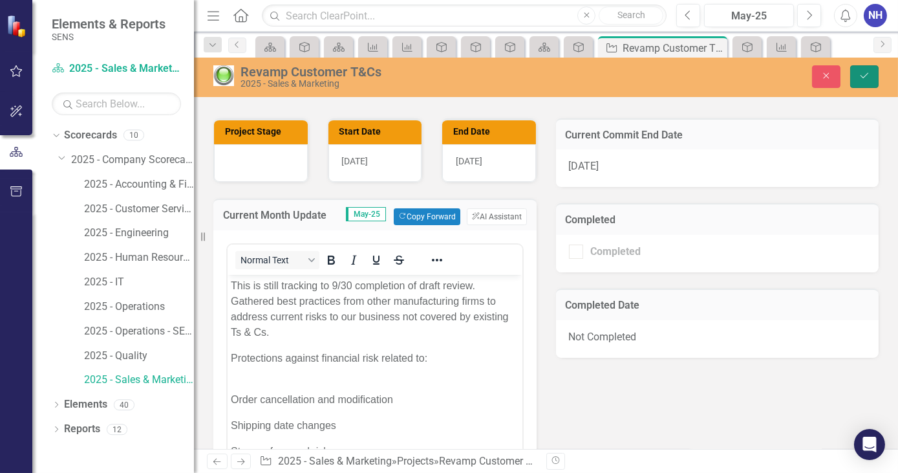
click at [867, 71] on icon "Save" at bounding box center [865, 75] width 12 height 9
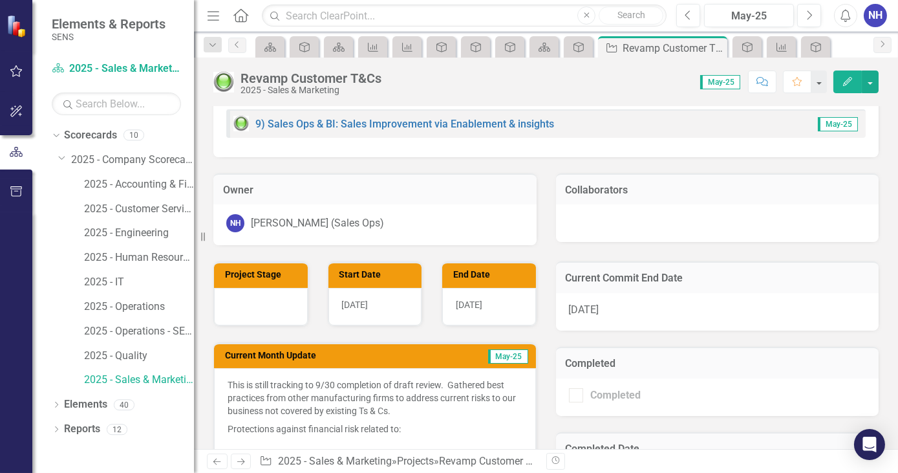
scroll to position [0, 0]
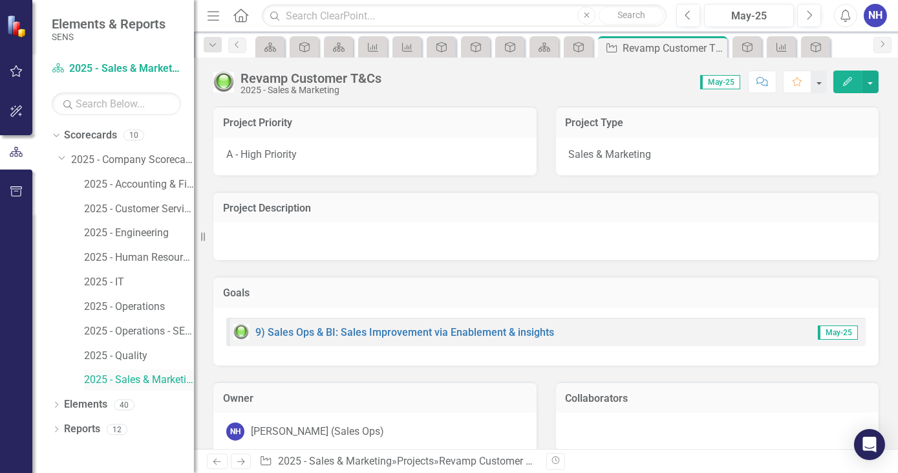
click at [151, 383] on link "2025 - Sales & Marketing" at bounding box center [139, 379] width 110 height 15
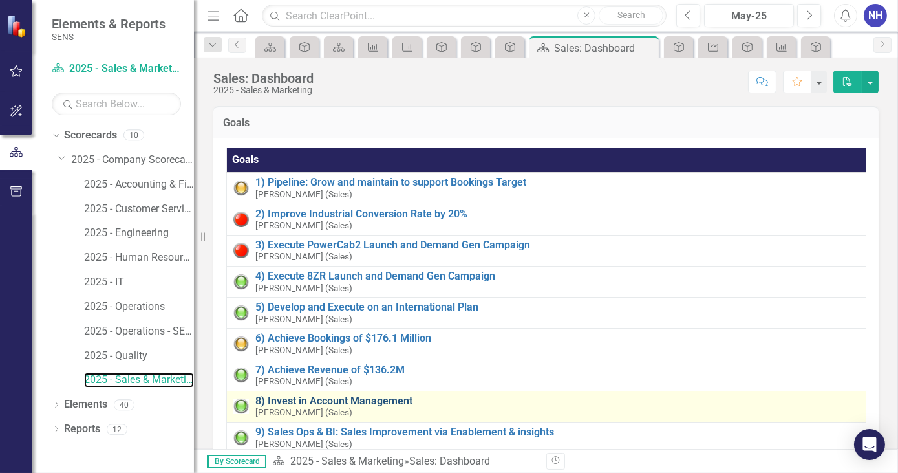
scroll to position [58, 0]
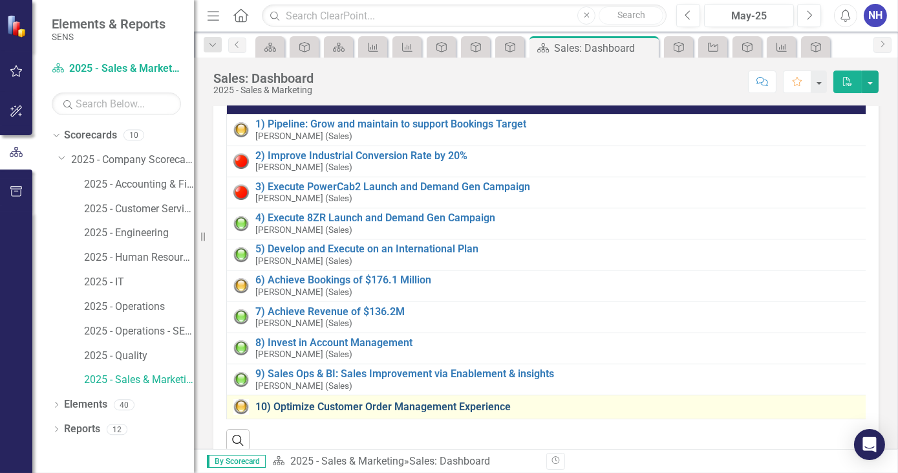
click at [343, 404] on link "10) Optimize Customer Order Management Experience" at bounding box center [558, 407] width 606 height 12
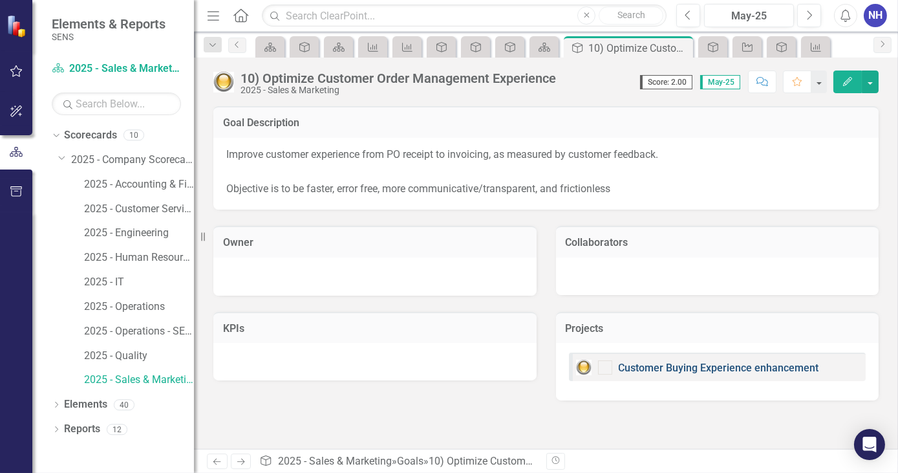
click at [679, 368] on link "Customer Buying Experience enhancement" at bounding box center [719, 367] width 200 height 12
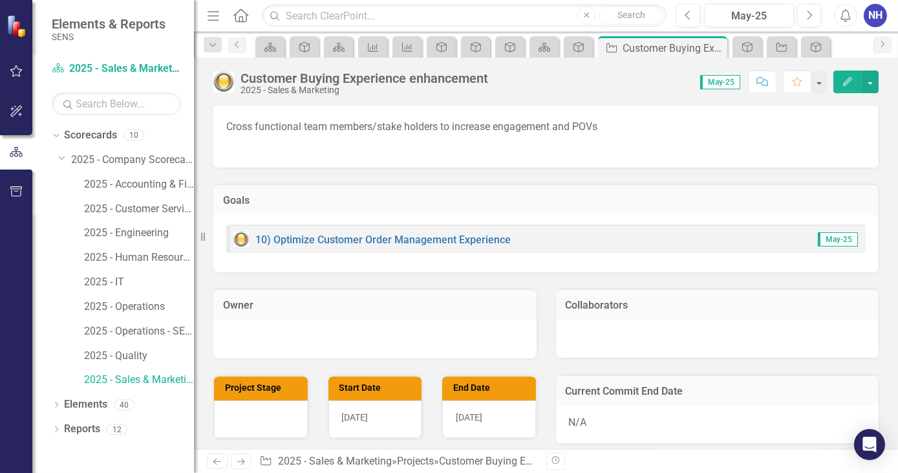
scroll to position [58, 0]
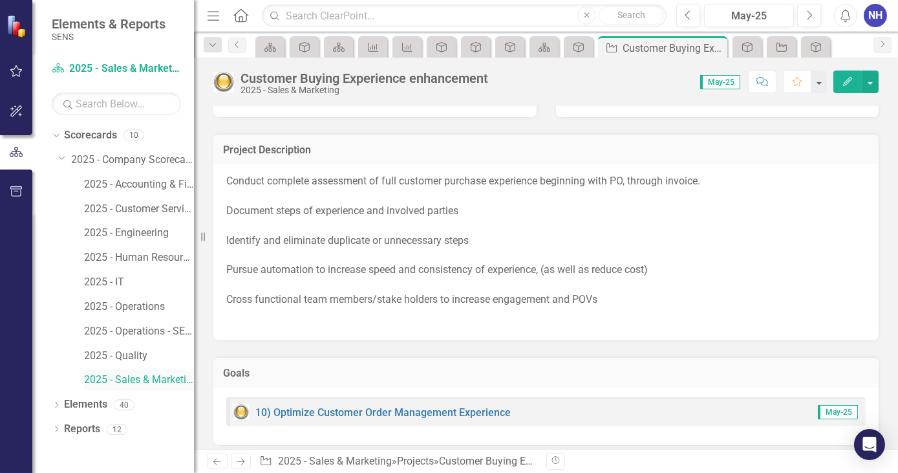
click at [140, 381] on link "2025 - Sales & Marketing" at bounding box center [139, 379] width 110 height 15
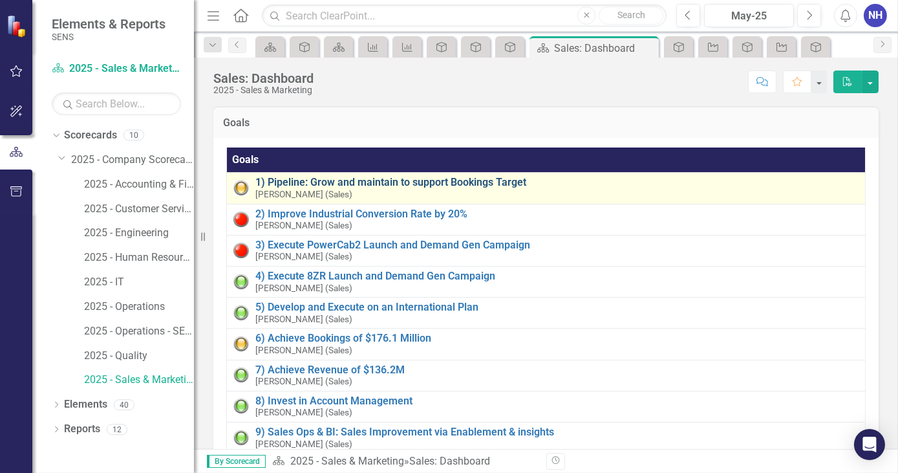
click at [384, 180] on link "1) Pipeline: Grow and maintain to support Bookings Target" at bounding box center [556, 183] width 603 height 12
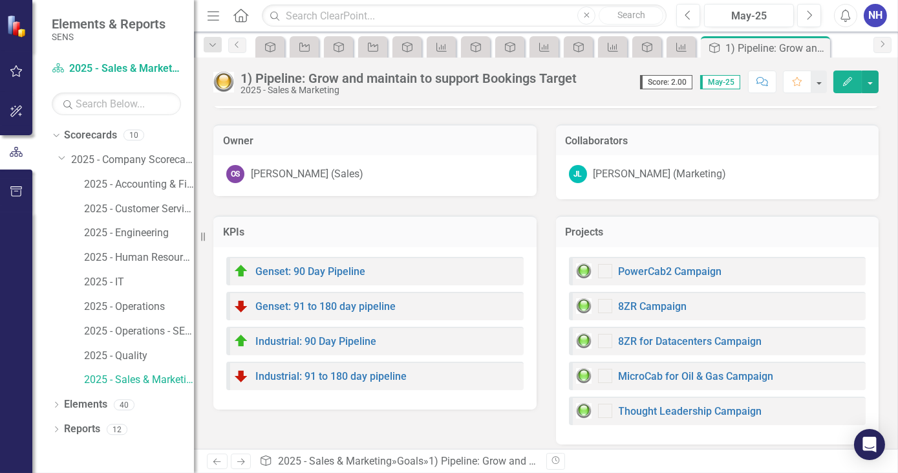
scroll to position [74, 0]
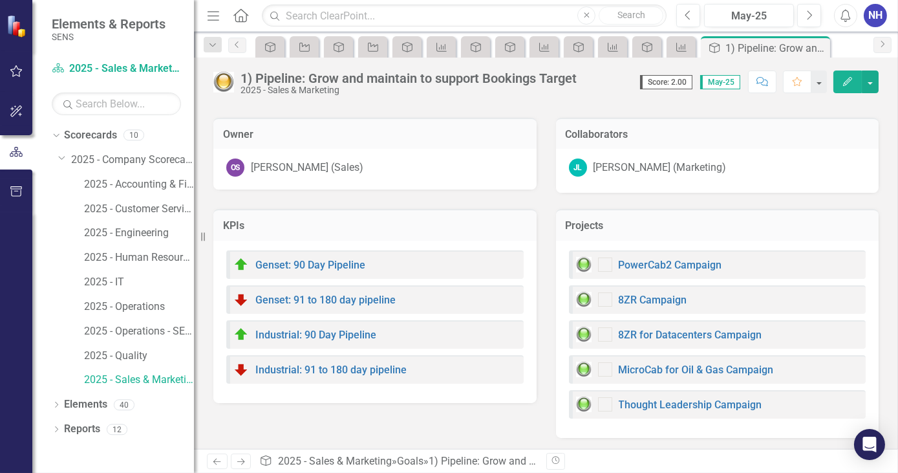
click at [683, 270] on div "PowerCab2 Campaign" at bounding box center [649, 265] width 146 height 16
click at [683, 259] on link "PowerCab2 Campaign" at bounding box center [670, 265] width 103 height 12
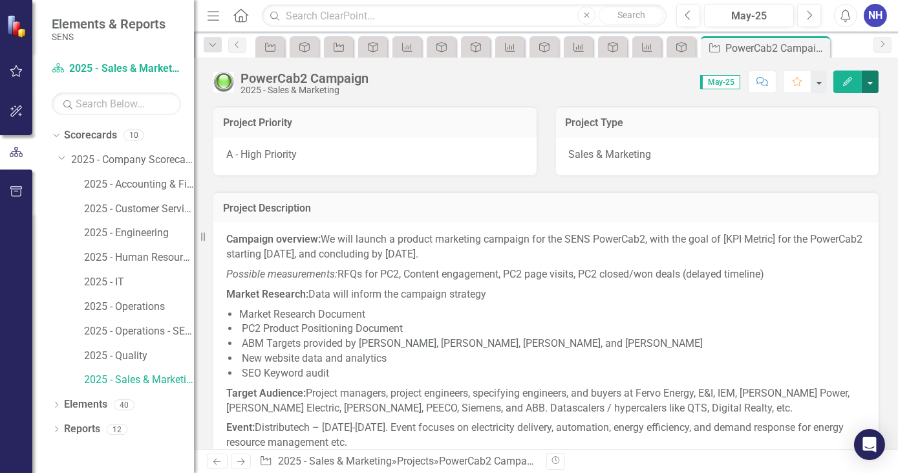
click at [872, 78] on button "button" at bounding box center [870, 81] width 17 height 23
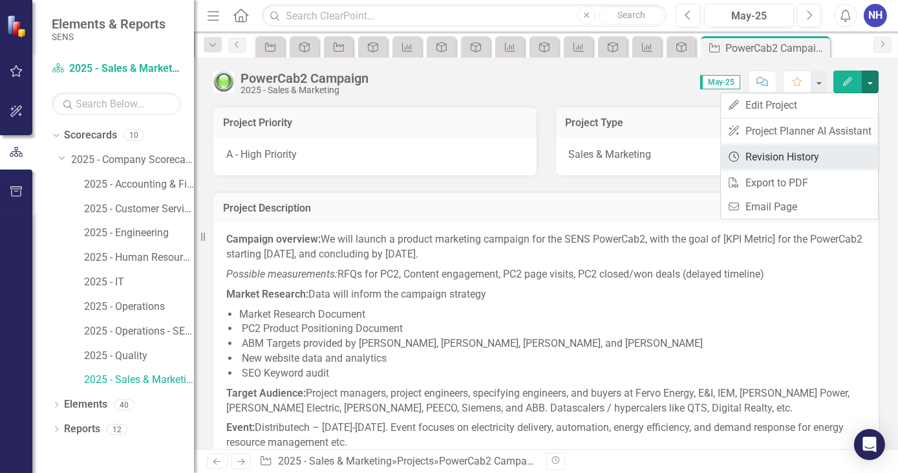
click at [833, 153] on link "Revision History Revision History" at bounding box center [799, 157] width 157 height 24
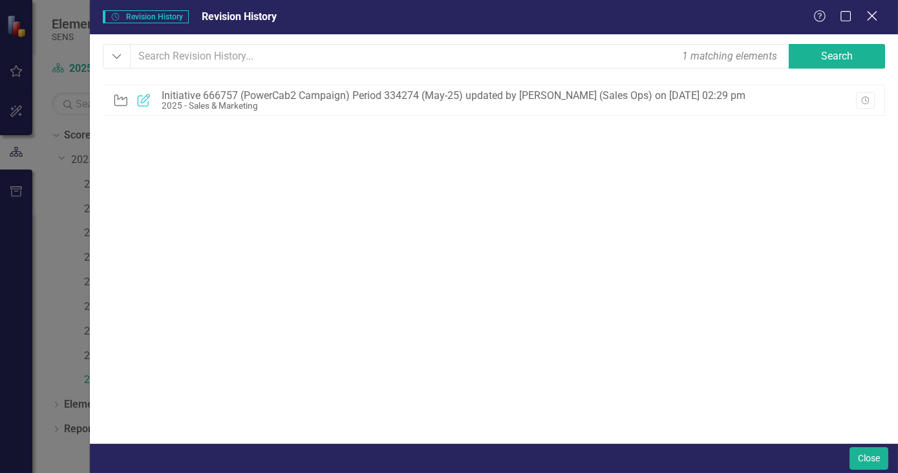
click at [866, 14] on icon "Close" at bounding box center [872, 16] width 16 height 12
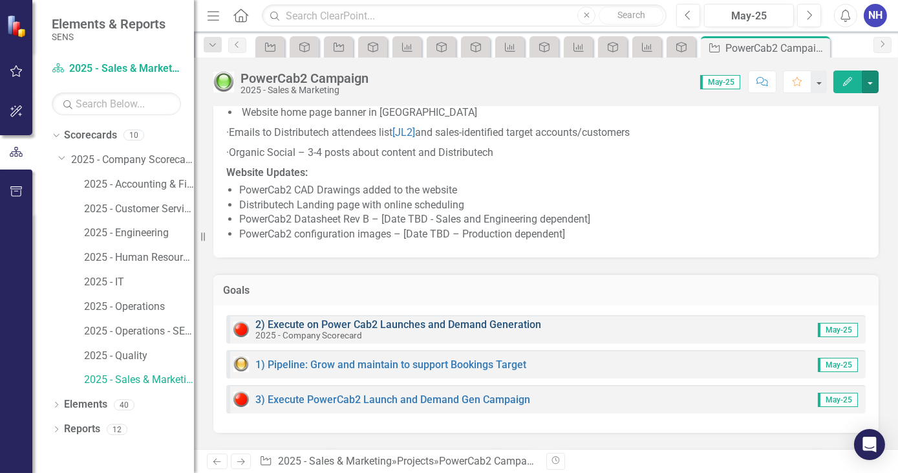
scroll to position [705, 0]
